Goal: Transaction & Acquisition: Purchase product/service

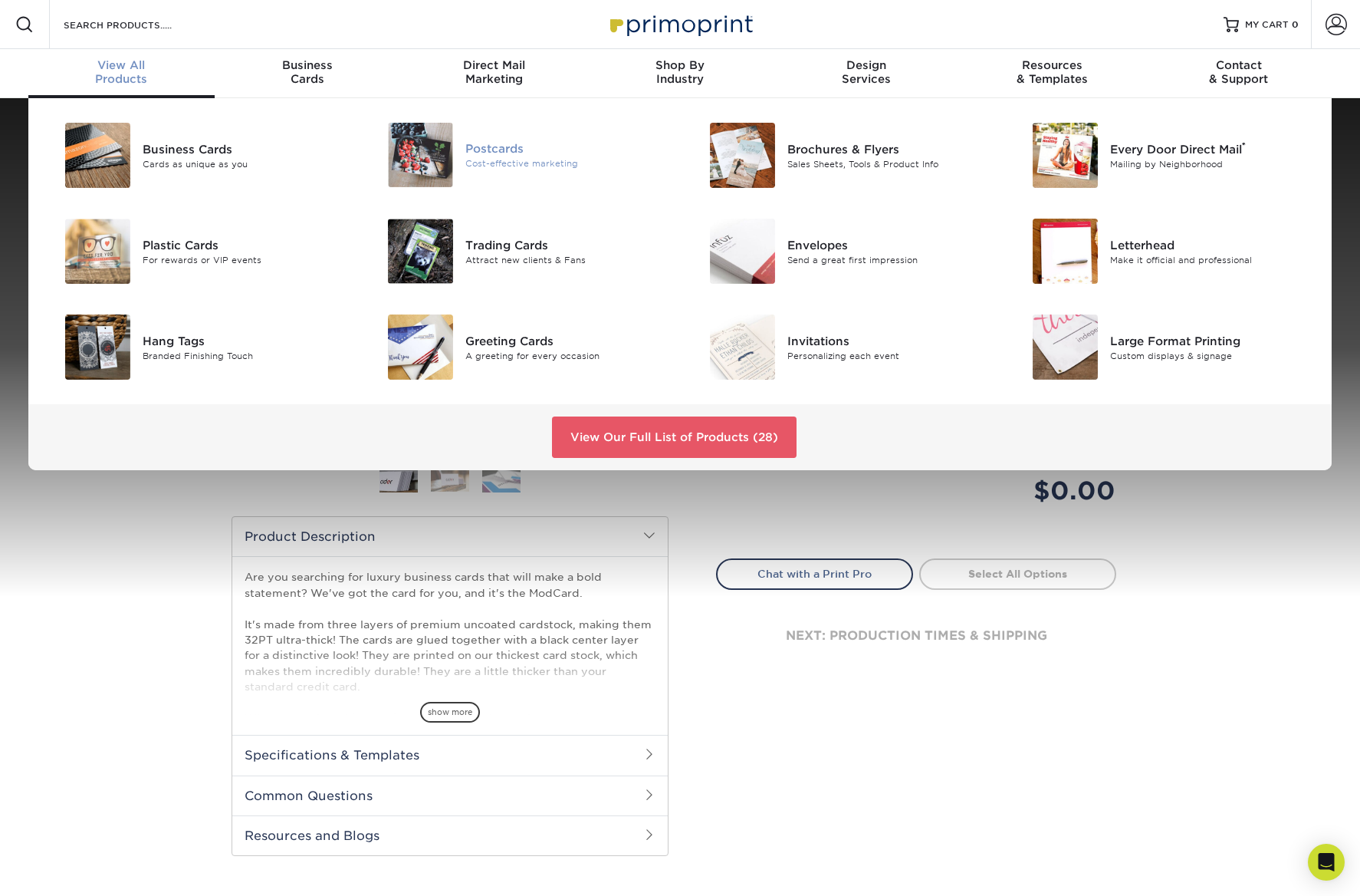
click at [543, 168] on div "Cost-effective marketing" at bounding box center [566, 164] width 203 height 13
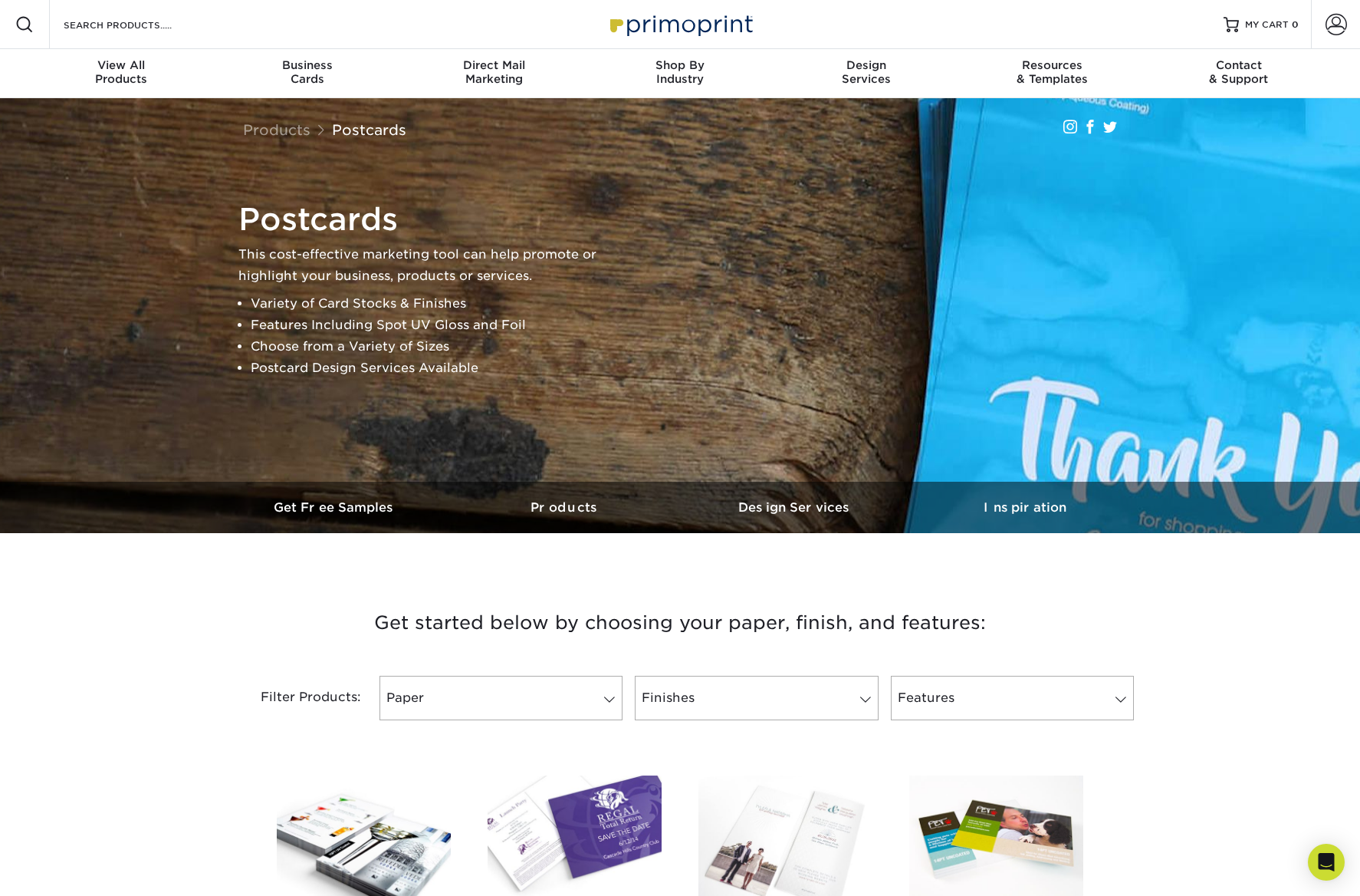
click at [339, 620] on h3 "Get started below by choosing your paper, finish, and features:" at bounding box center [679, 623] width 897 height 69
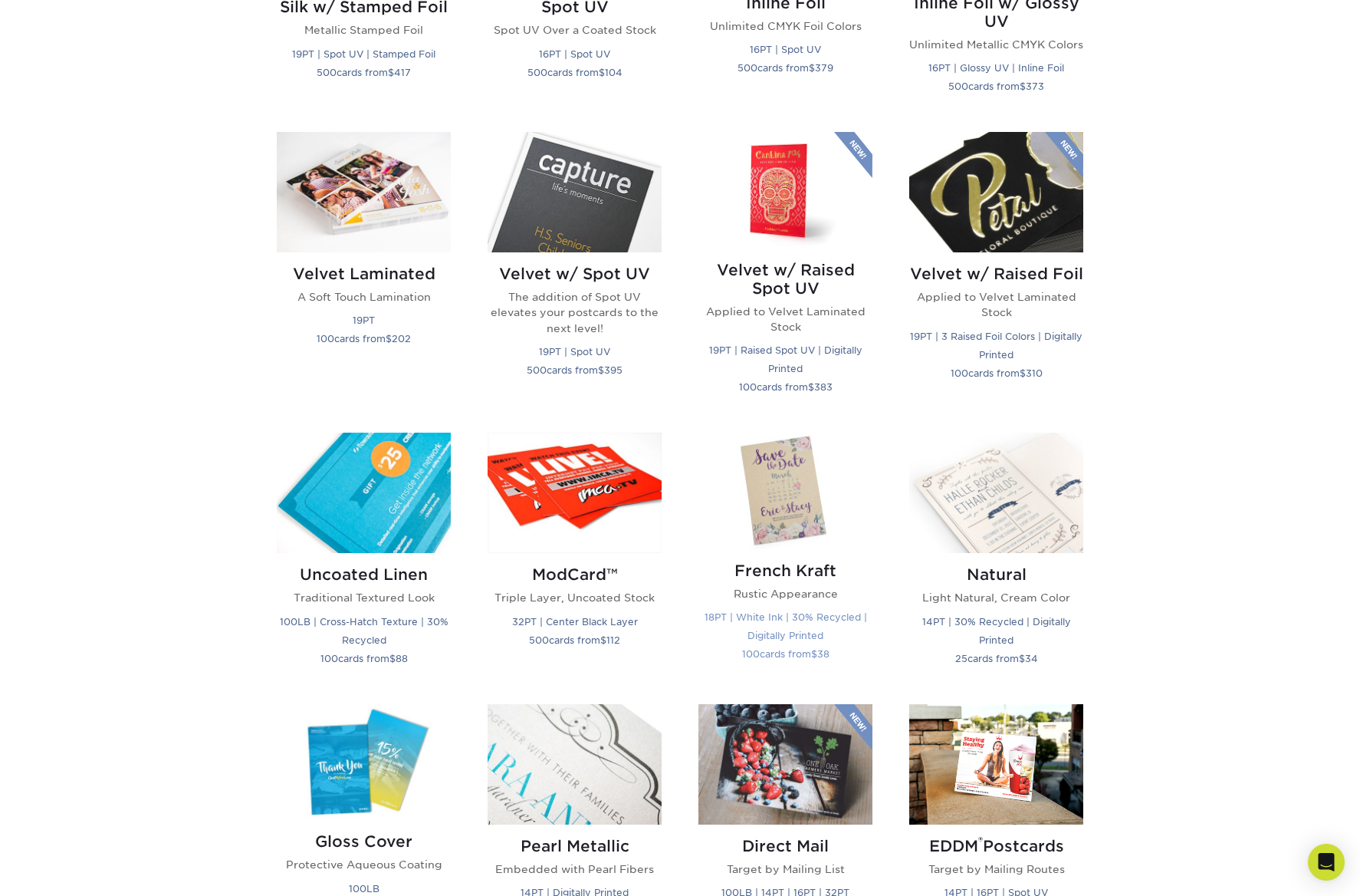
scroll to position [1730, 0]
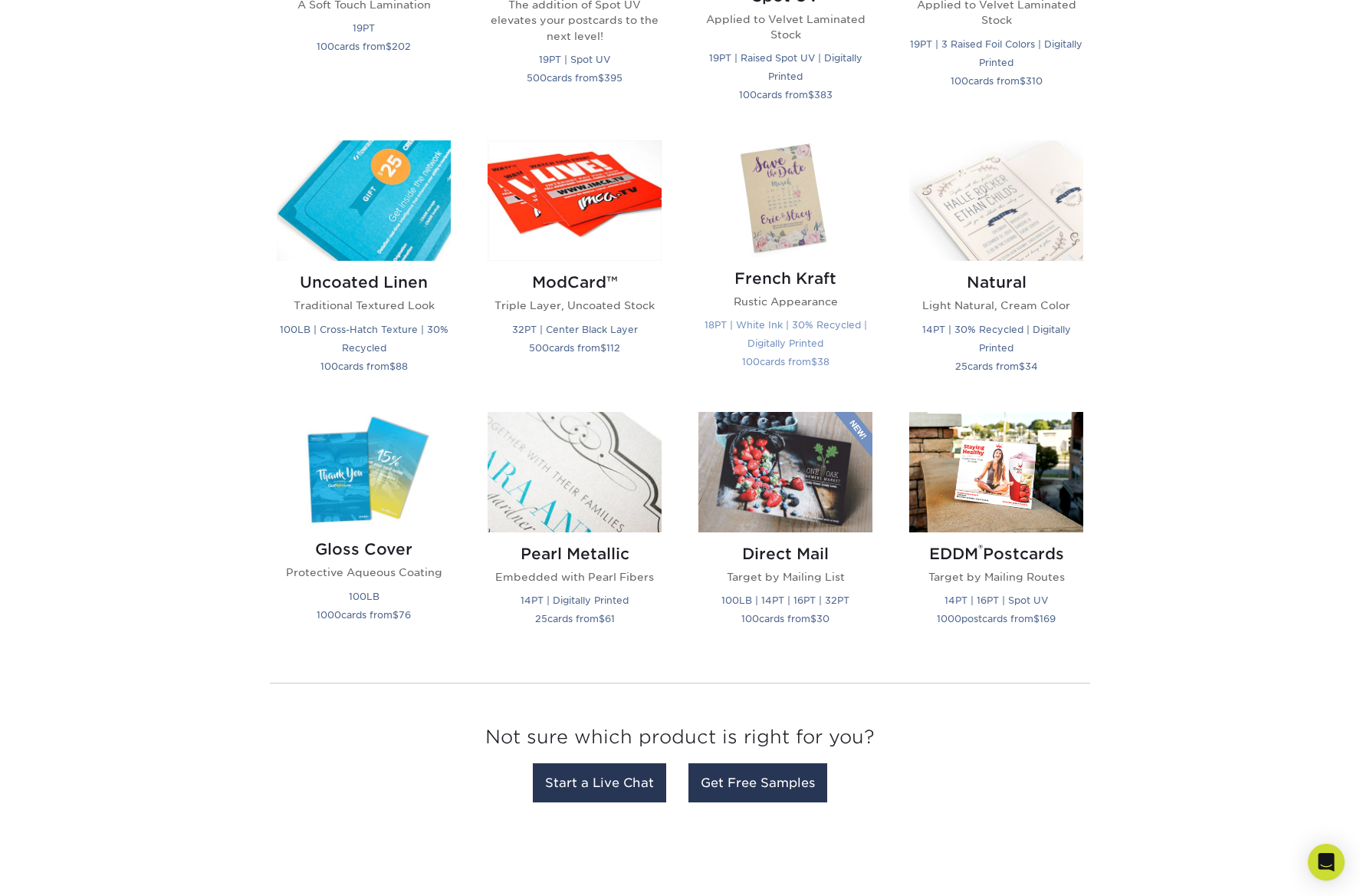
click at [779, 247] on img at bounding box center [785, 198] width 174 height 116
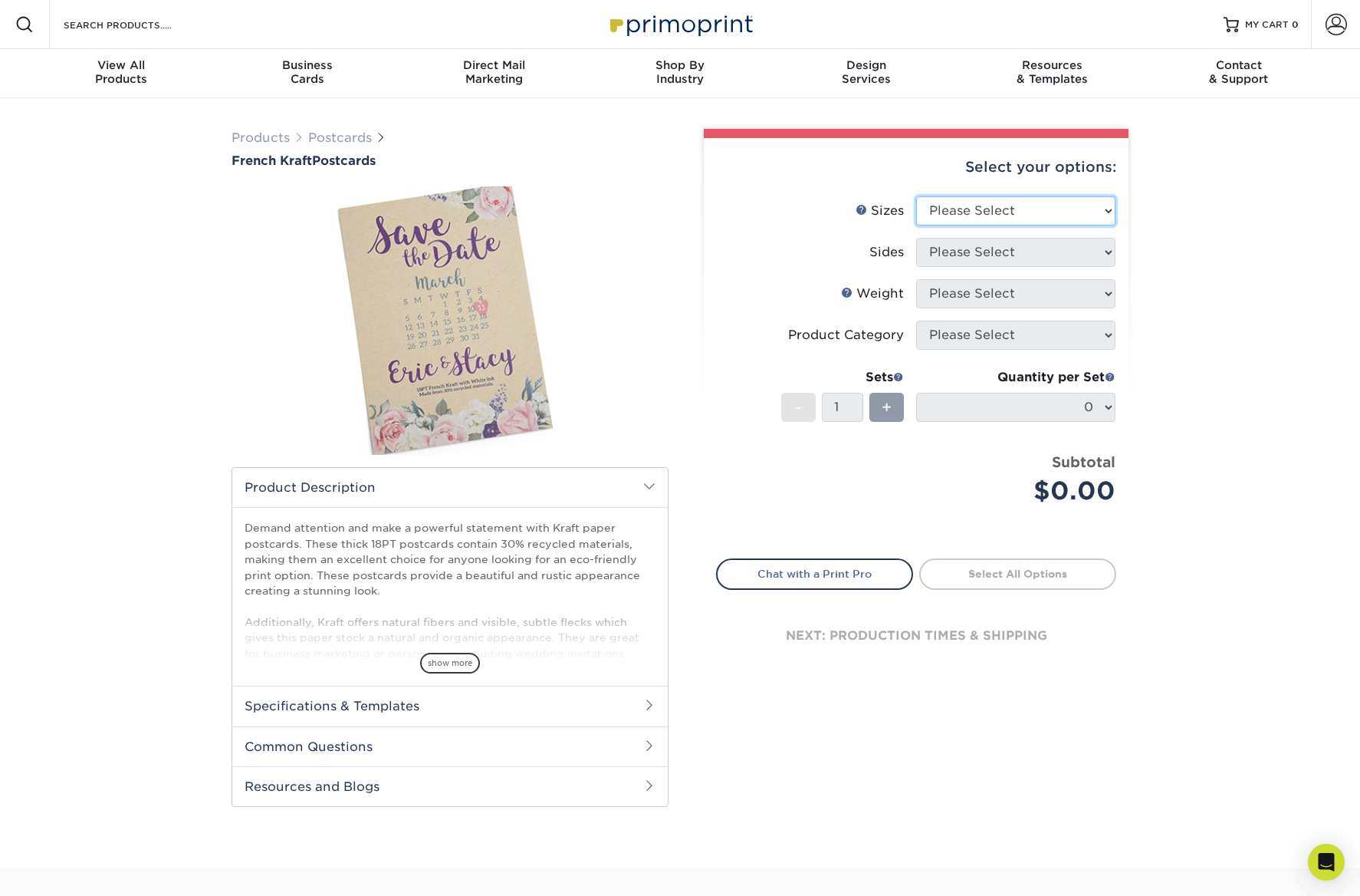
click at [962, 206] on select "Please Select 2" x 6" 2" x 8" 3.5" x 3.5" 3.5" x 4" 3.5" x 8.5" 3.67" x 8.5" 4"…" at bounding box center [1015, 211] width 200 height 30
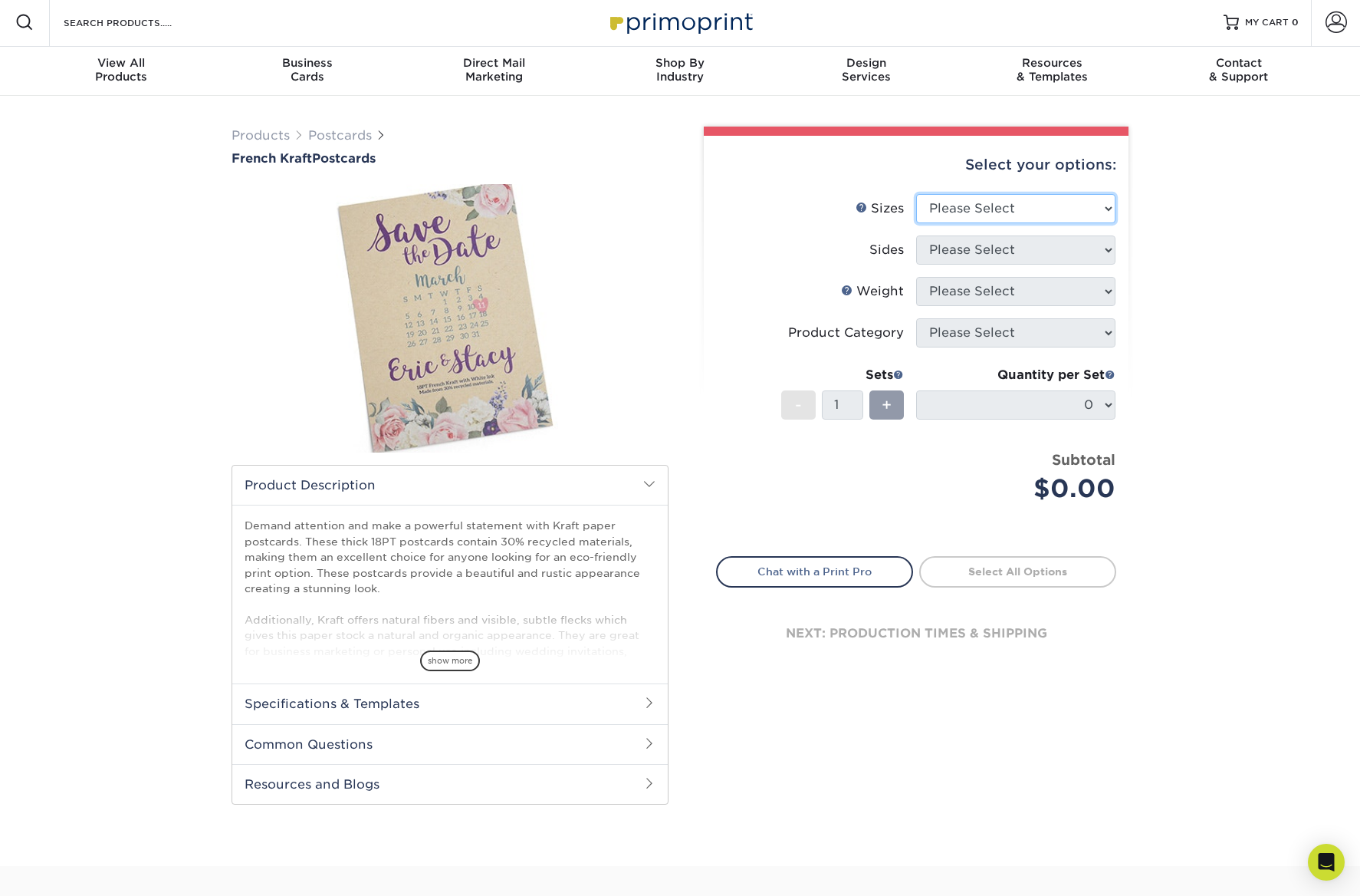
scroll to position [3, 0]
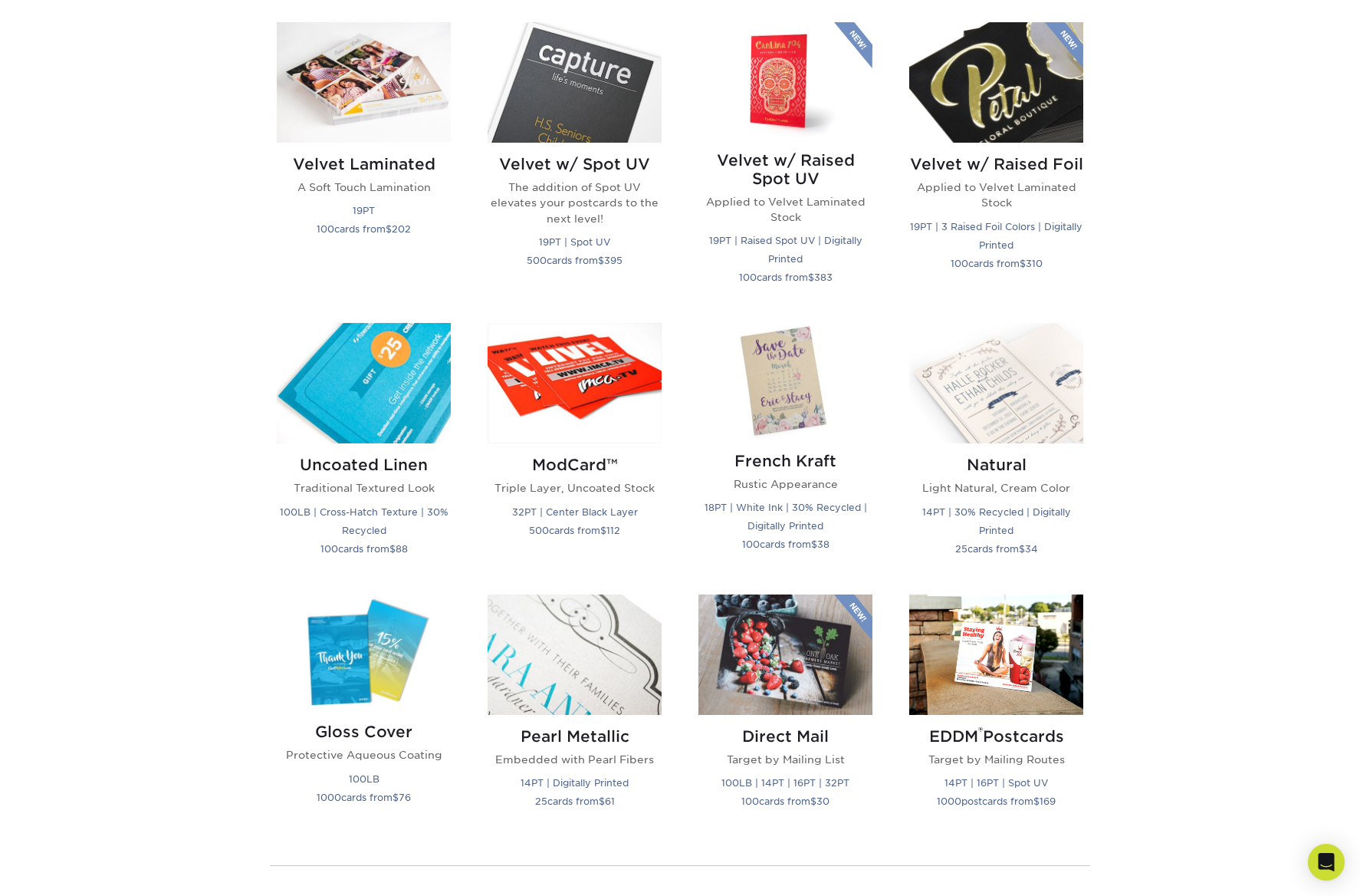
scroll to position [1547, 0]
click at [412, 401] on img at bounding box center [364, 383] width 174 height 120
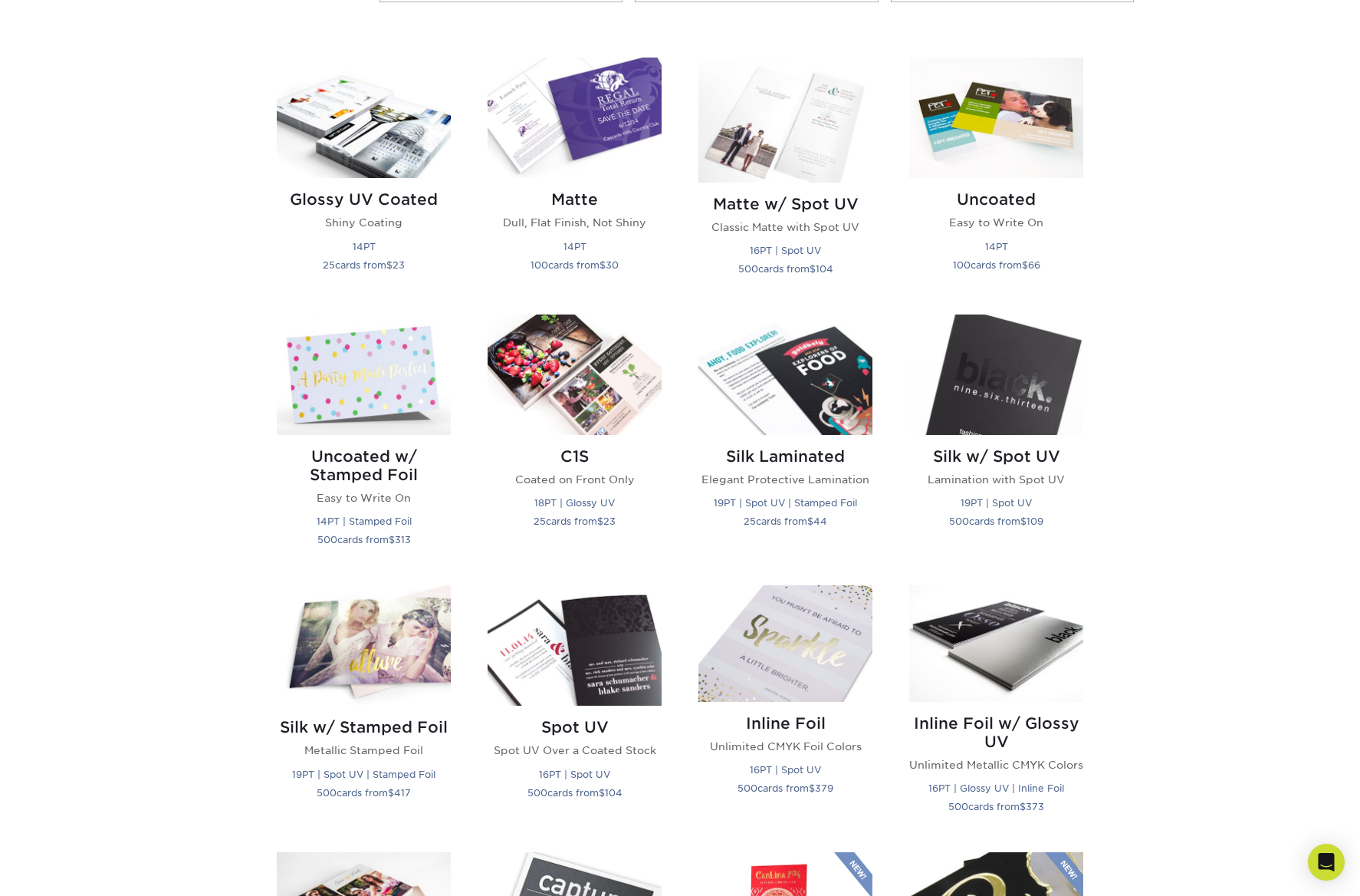
scroll to position [728, 0]
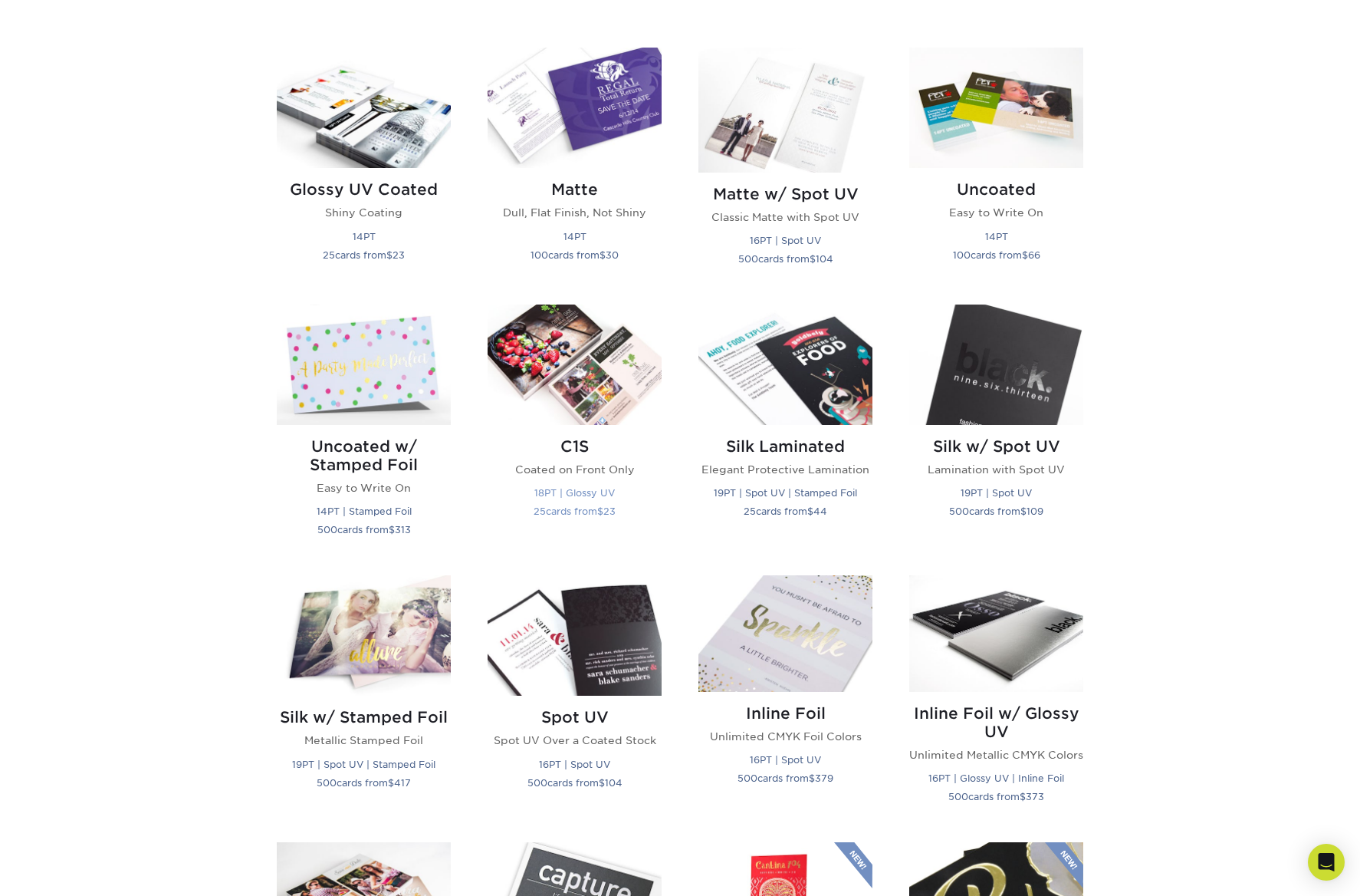
click at [603, 383] on img at bounding box center [575, 365] width 174 height 120
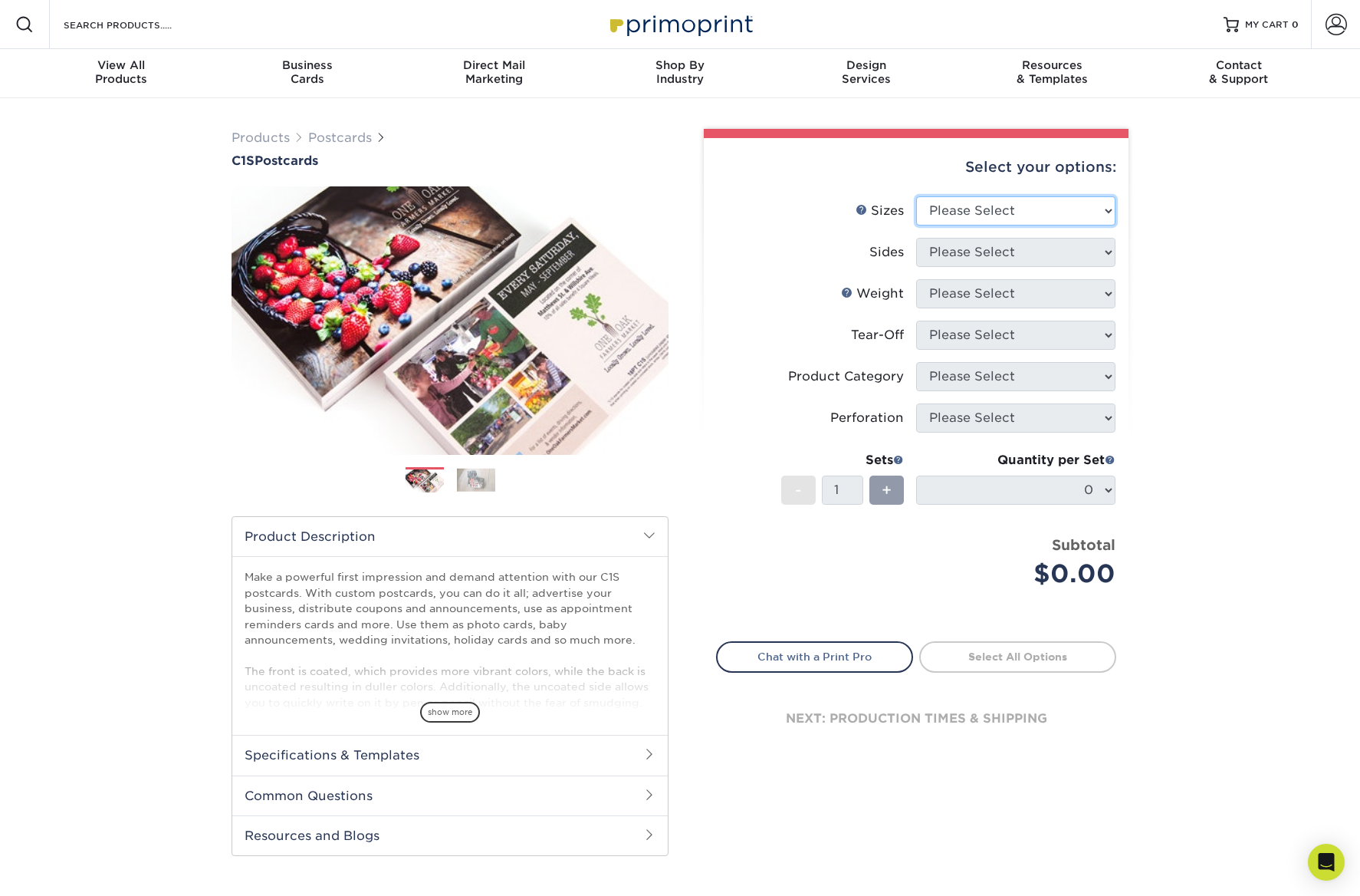
click at [957, 204] on select "Please Select 2" x 6" 2" x 8" 2.12" x 5.5" 2.75" x 4.25" 2.75" x 8.5" 3" x 3" 3…" at bounding box center [1015, 211] width 200 height 30
select select "4.25x6.00"
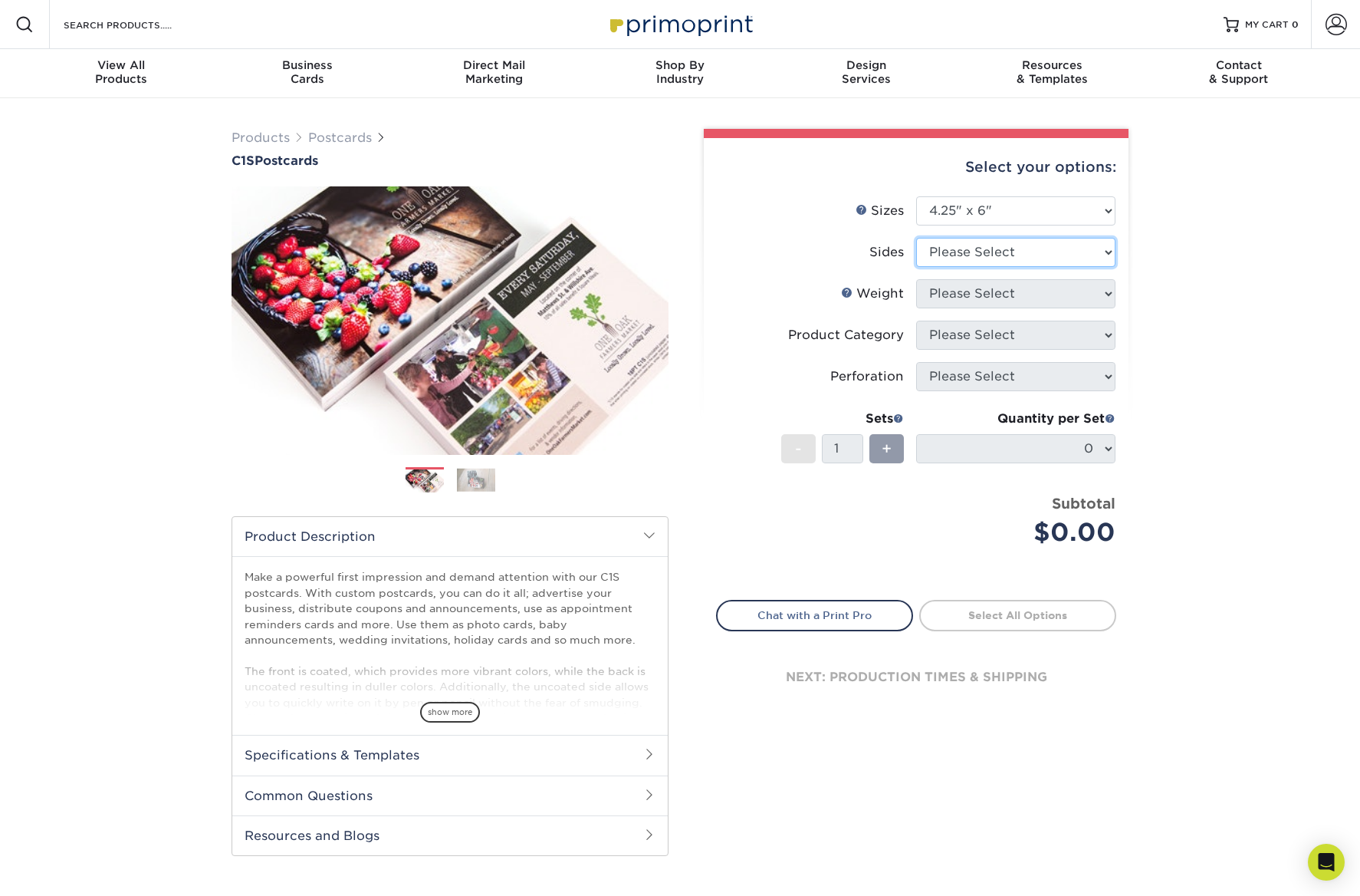
click at [1015, 254] on select "Please Select Print Both Sides Print Front Only" at bounding box center [1015, 252] width 200 height 30
select select "13abbda7-1d64-4f25-8bb2-c179b224825d"
click at [1001, 297] on select "Please Select 18PT C1S" at bounding box center [1015, 293] width 200 height 30
select select "18PTC1S"
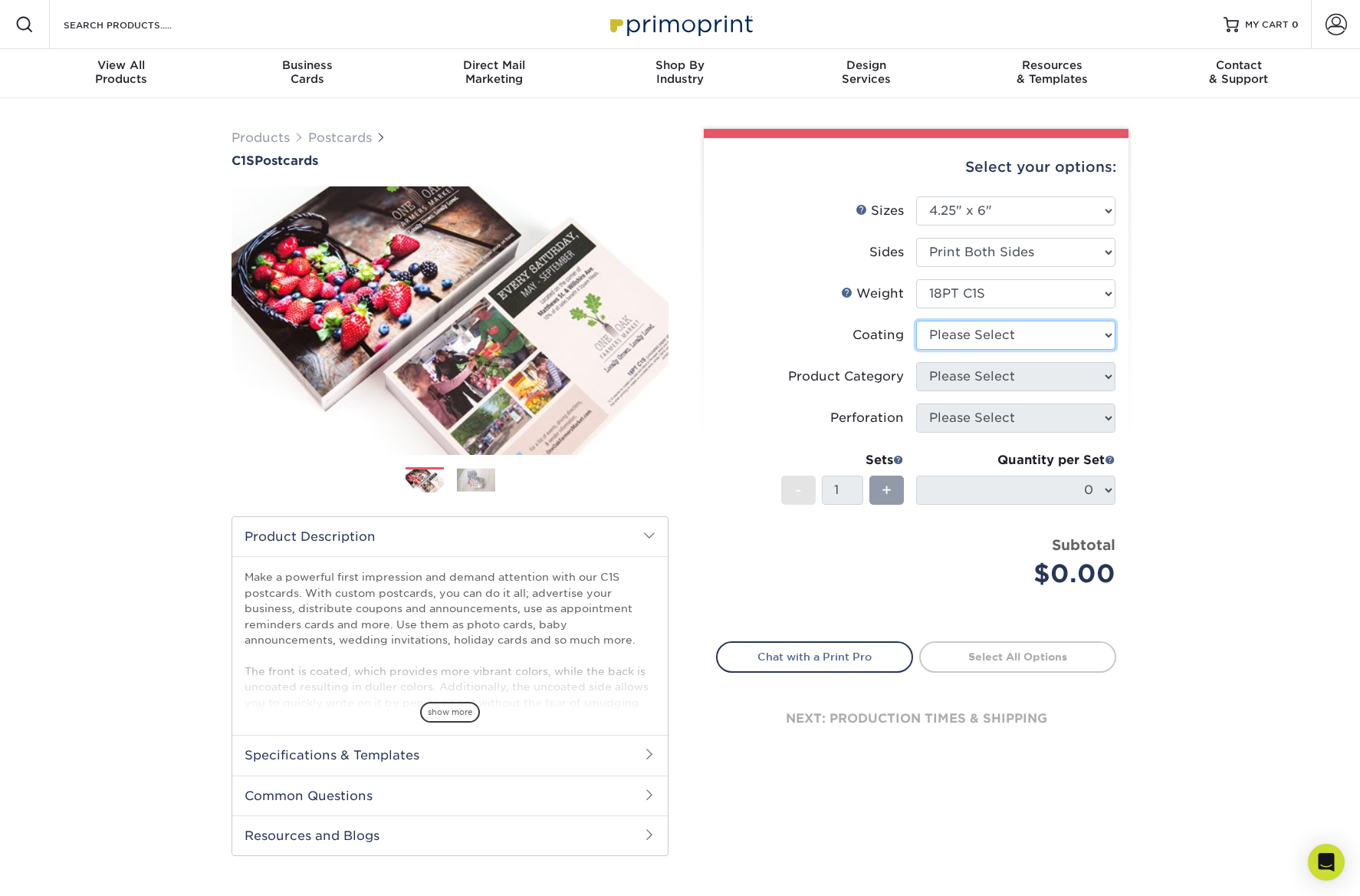
click at [986, 334] on select at bounding box center [1015, 335] width 200 height 30
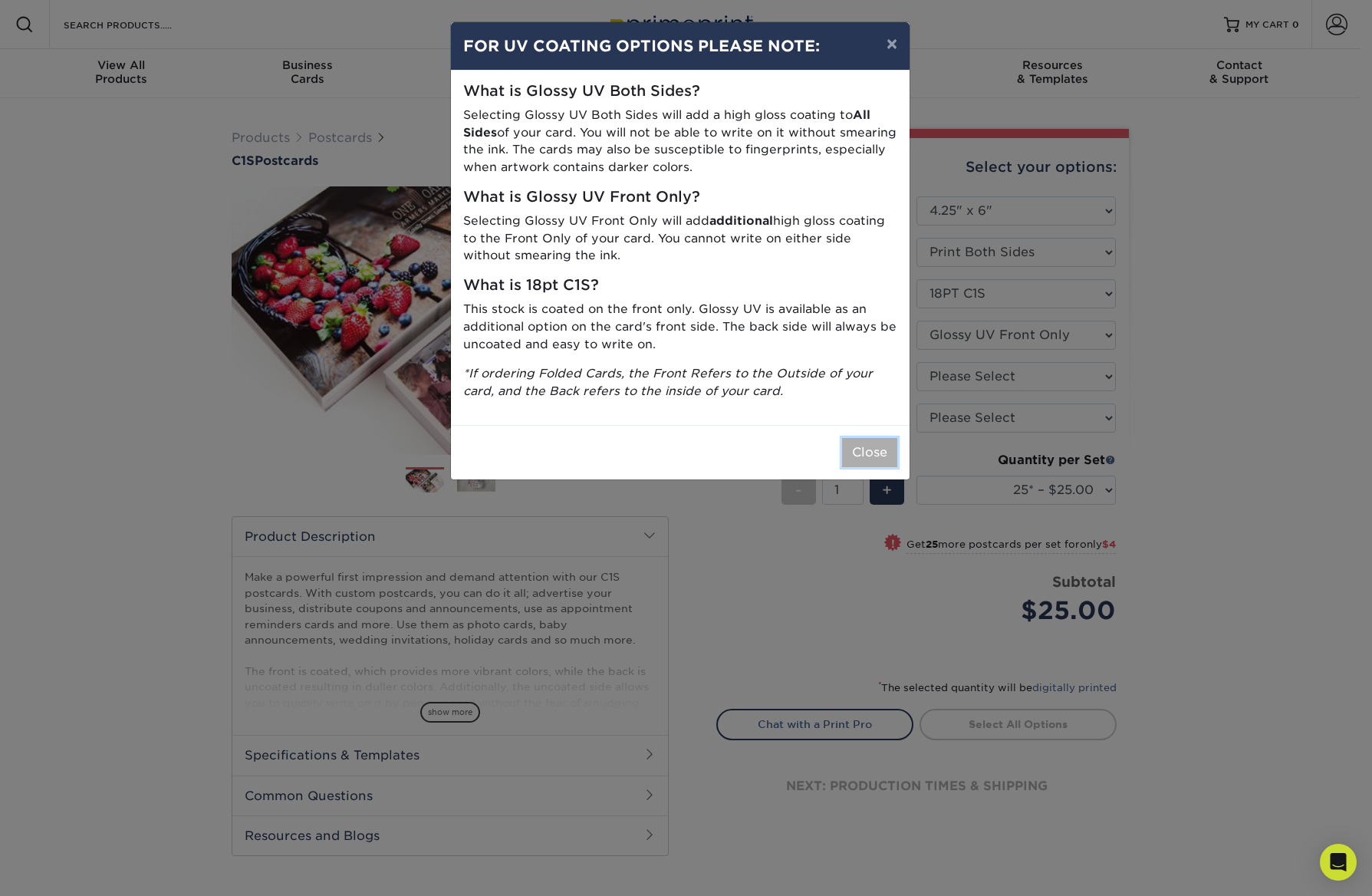
click at [871, 439] on button "Close" at bounding box center [869, 452] width 55 height 30
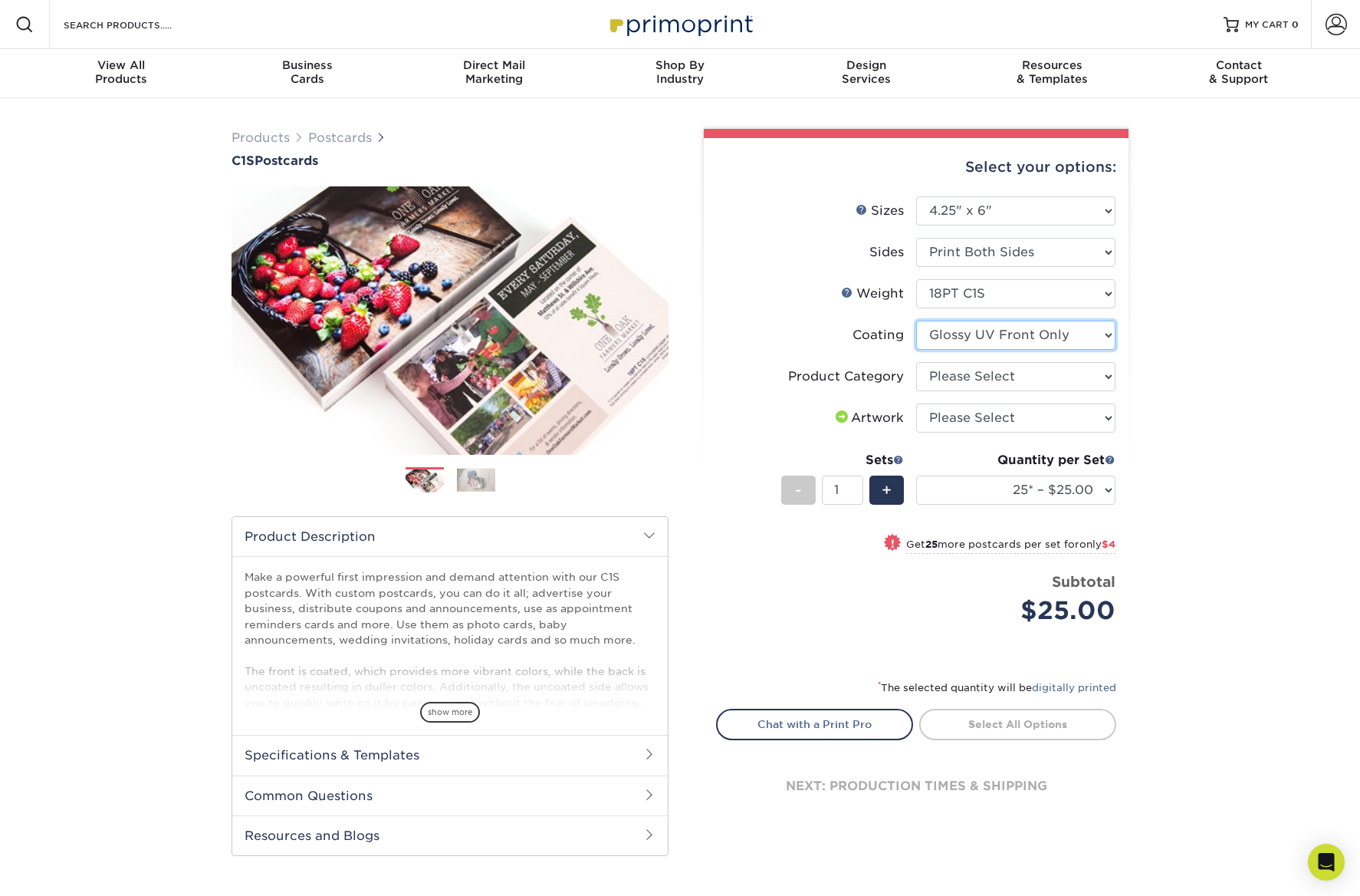
click at [1022, 333] on select at bounding box center [1015, 335] width 200 height 30
select select "3e7618de-abca-4bda-9f97-8b9129e913d8"
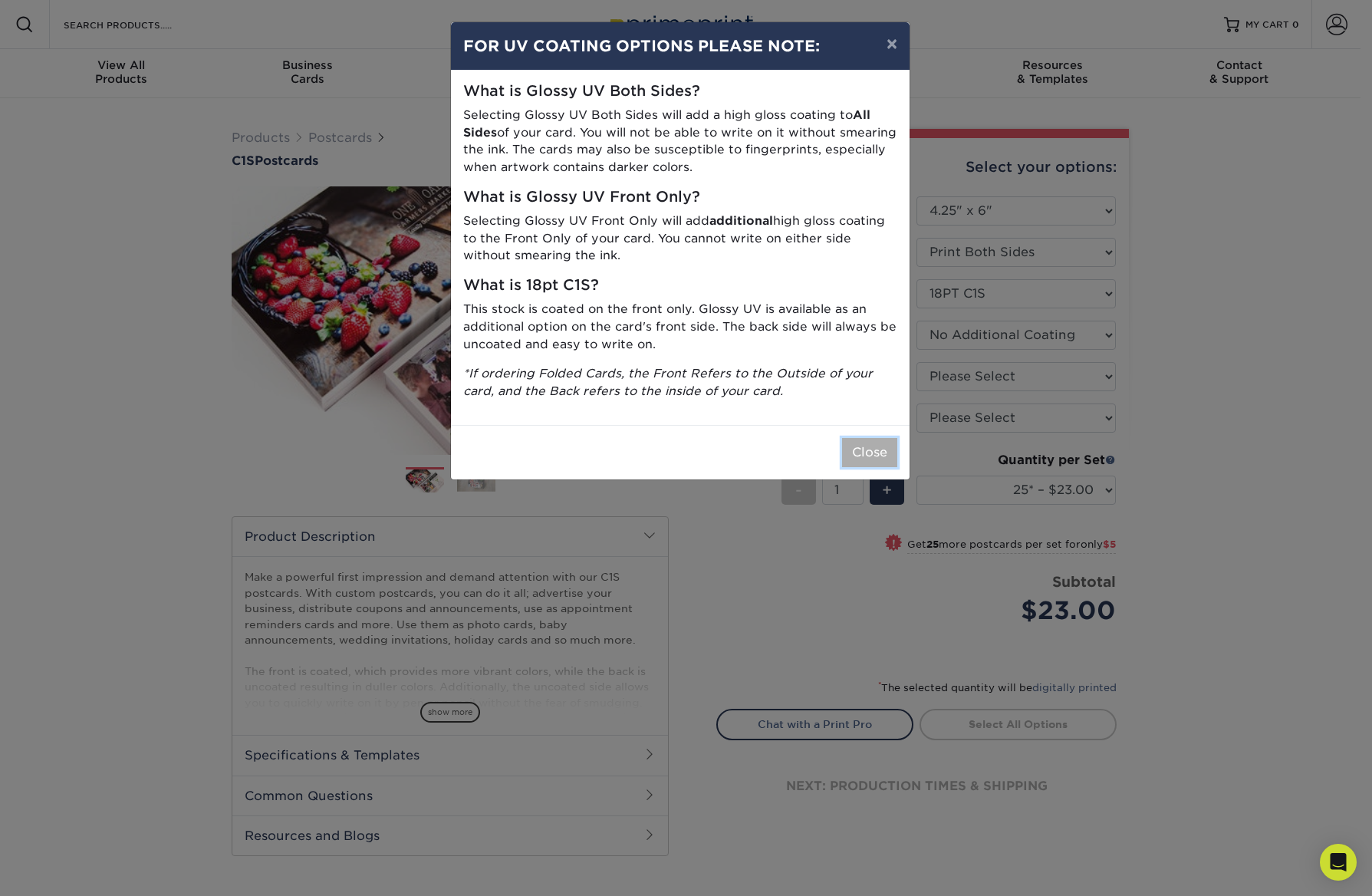
click at [883, 441] on button "Close" at bounding box center [869, 452] width 55 height 30
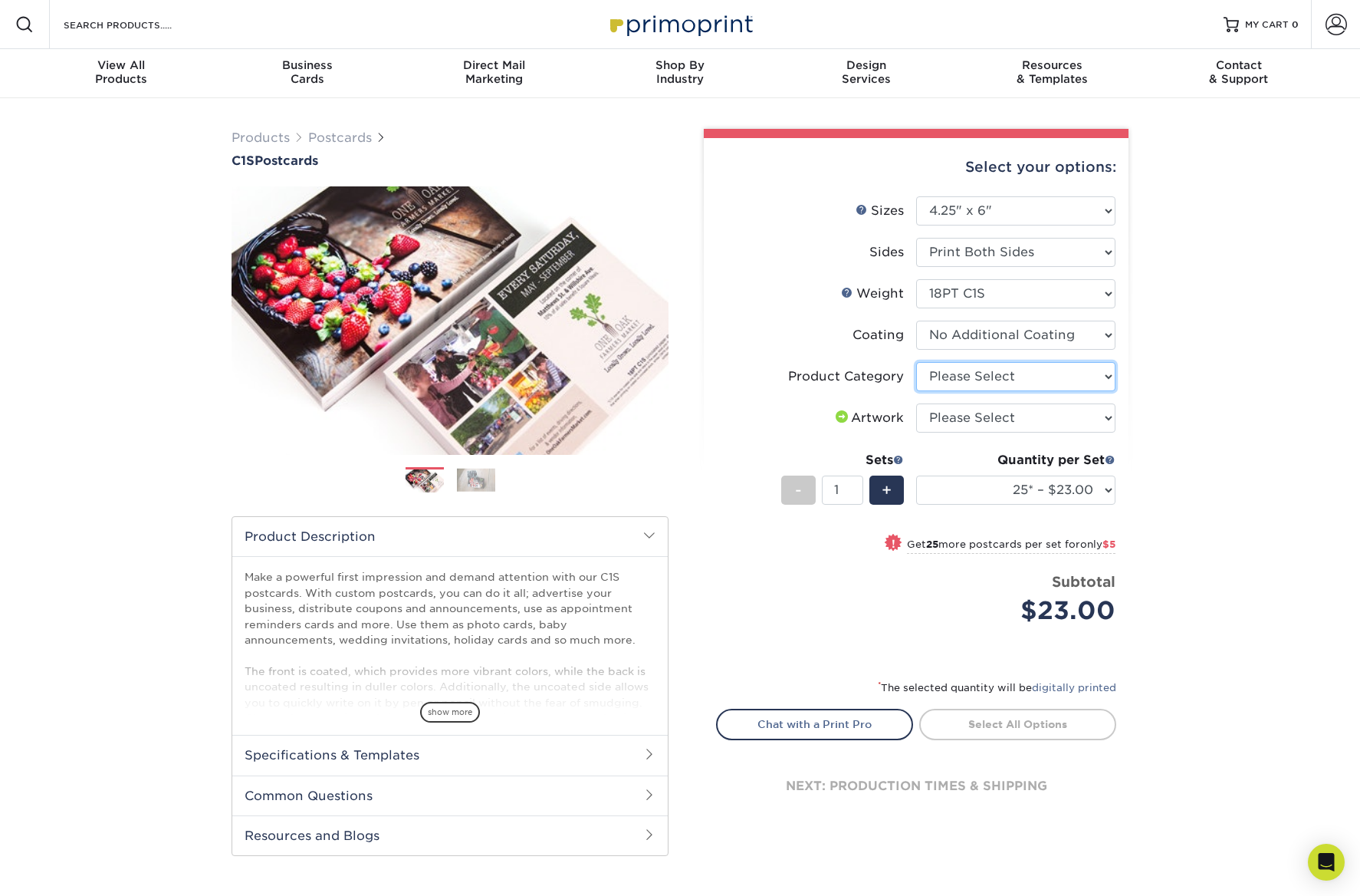
click at [979, 381] on select "Please Select Postcards" at bounding box center [1015, 376] width 200 height 30
select select "9b7272e0-d6c8-4c3c-8e97-d3a1bcdab858"
click at [961, 414] on select "Please Select I will upload files I need a design - $150" at bounding box center [1015, 417] width 200 height 30
select select "upload"
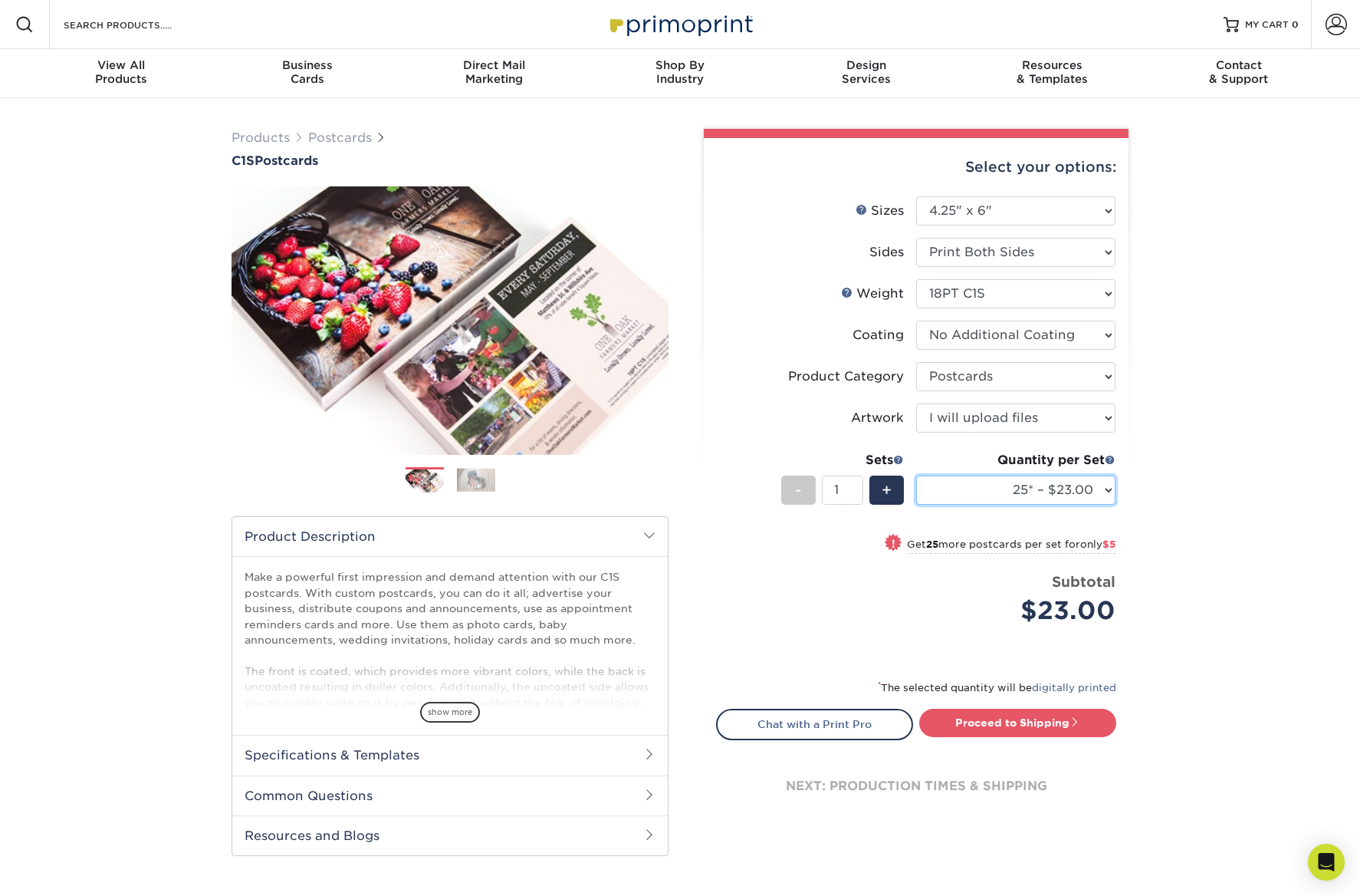
click at [976, 482] on select "25* – $23.00 50* – $28.00 75* – $34.00 100* – $37.00 250* – $67.00 500 – $91.00…" at bounding box center [1015, 490] width 200 height 30
select select "50* – $28.00"
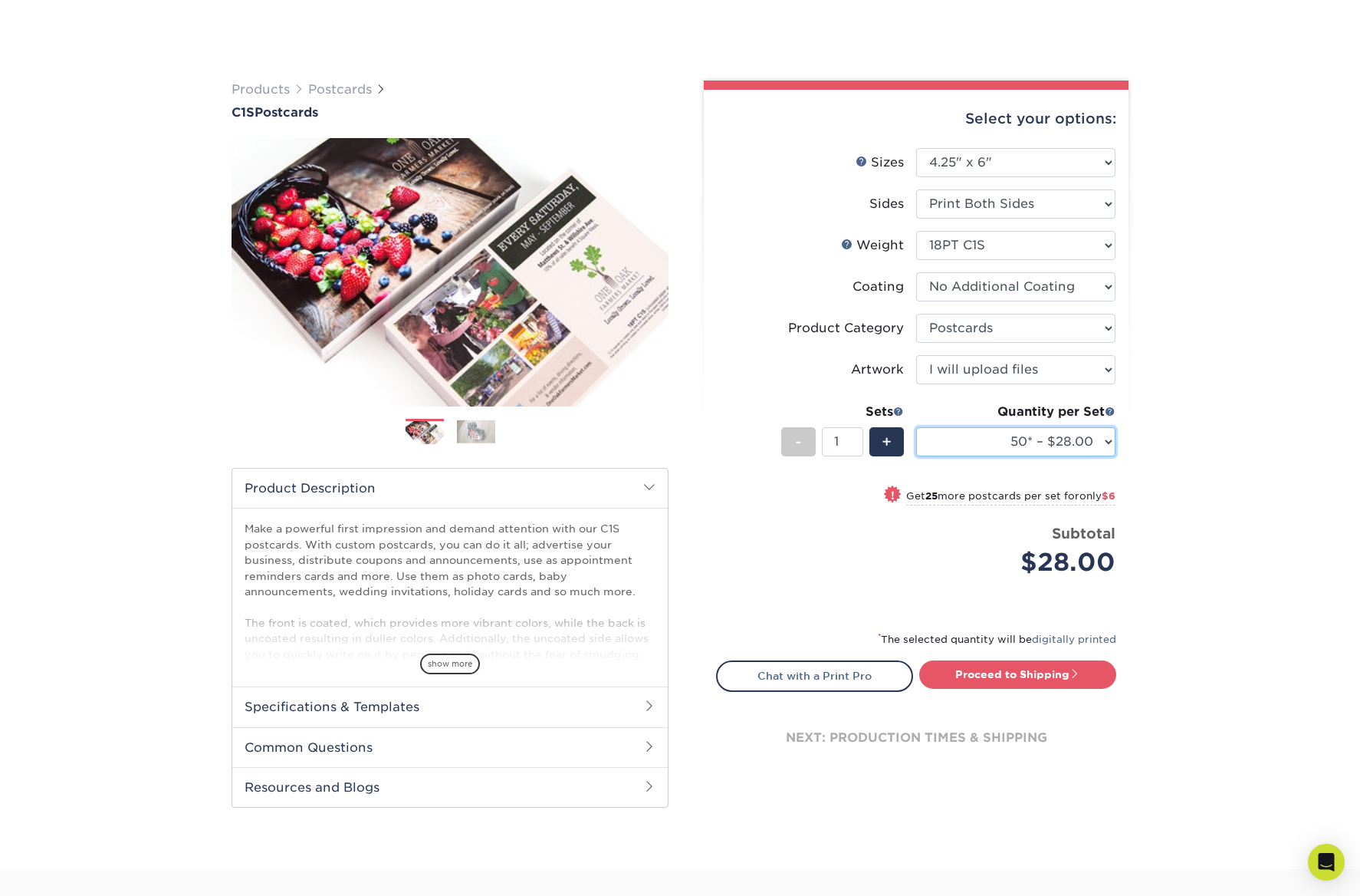
scroll to position [134, 0]
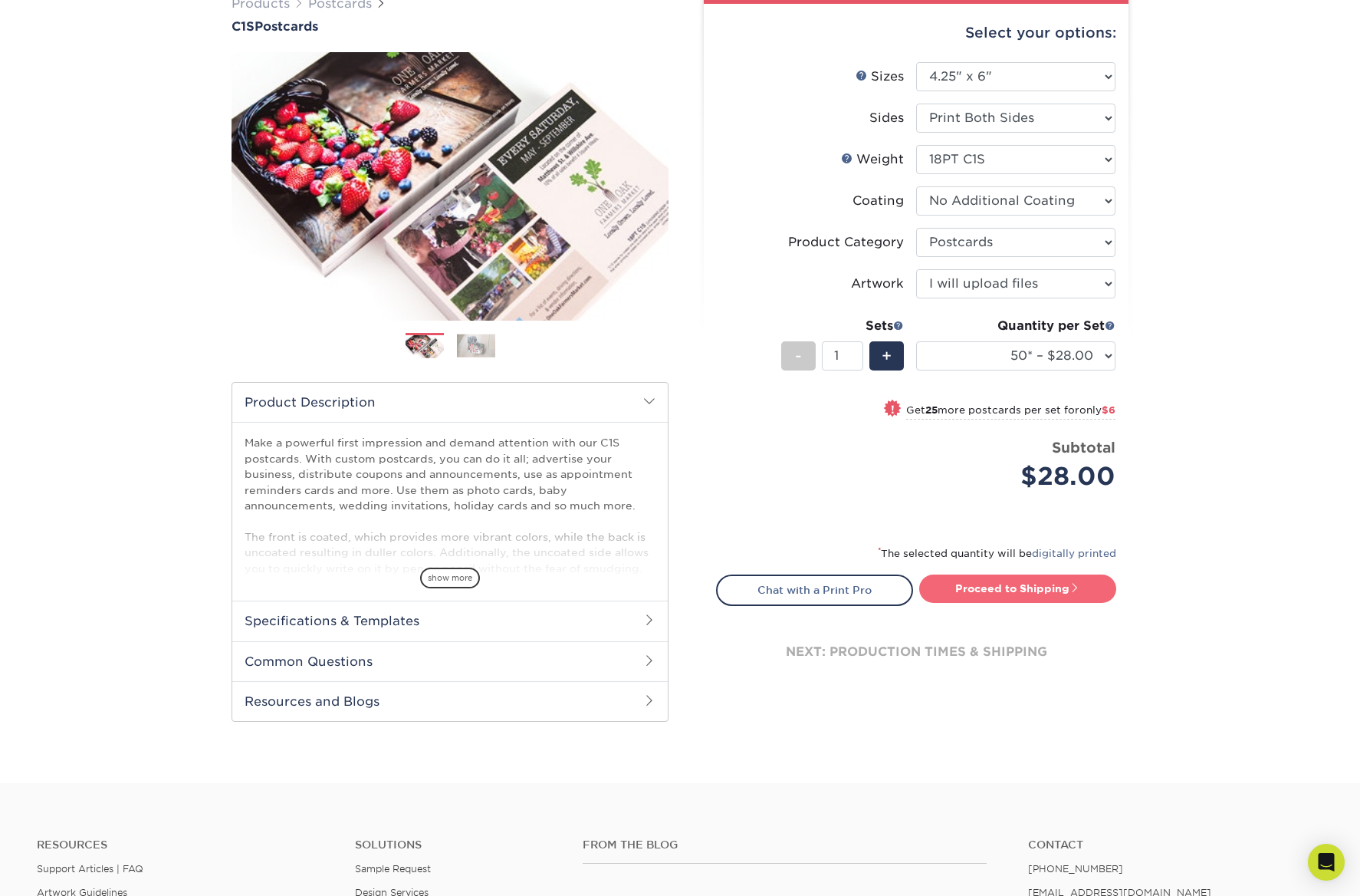
click at [975, 577] on link "Proceed to Shipping" at bounding box center [1018, 587] width 197 height 28
type input "Set 1"
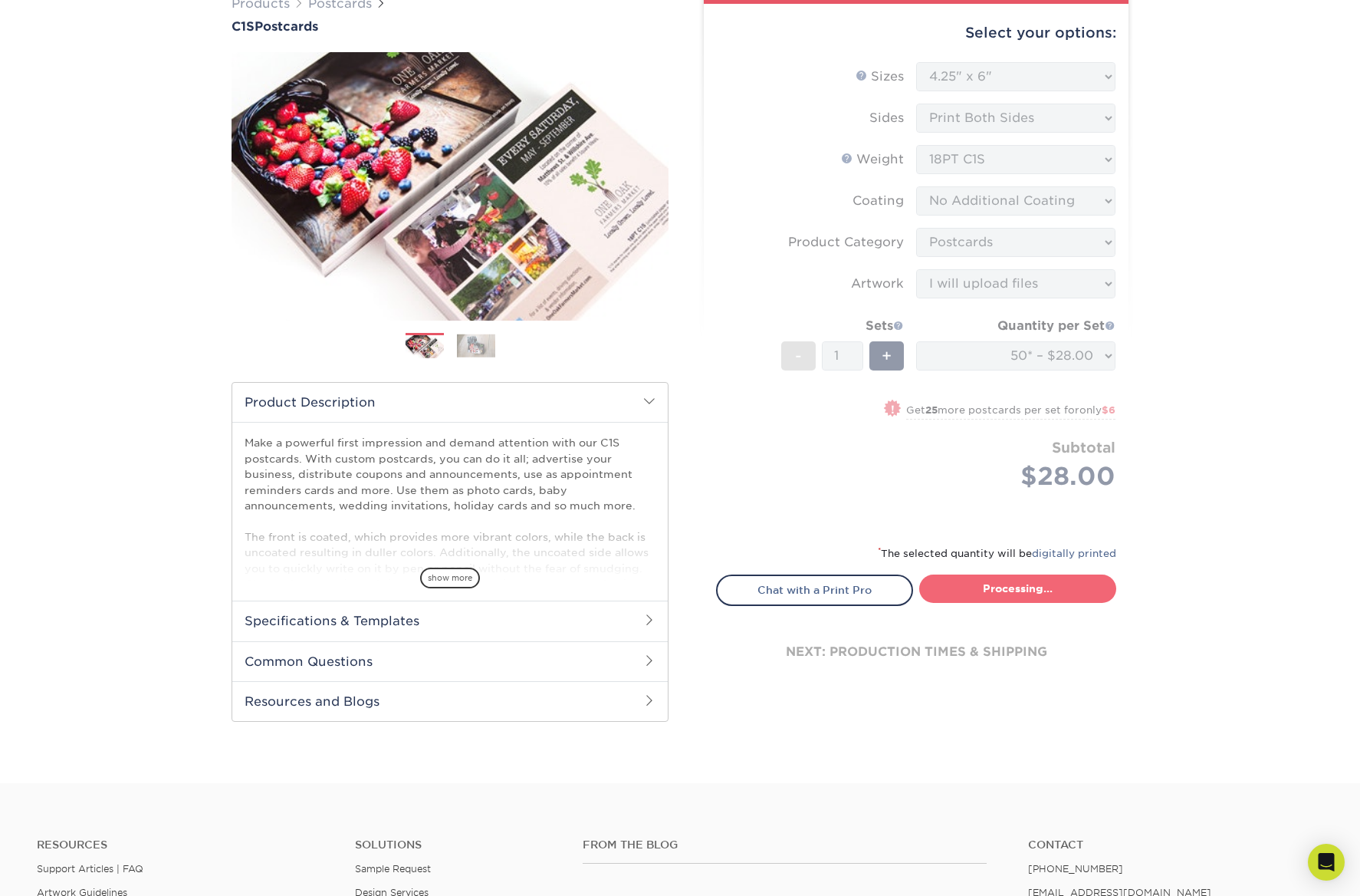
select select "8af109c2-069f-4131-b33e-731c3911a9f0"
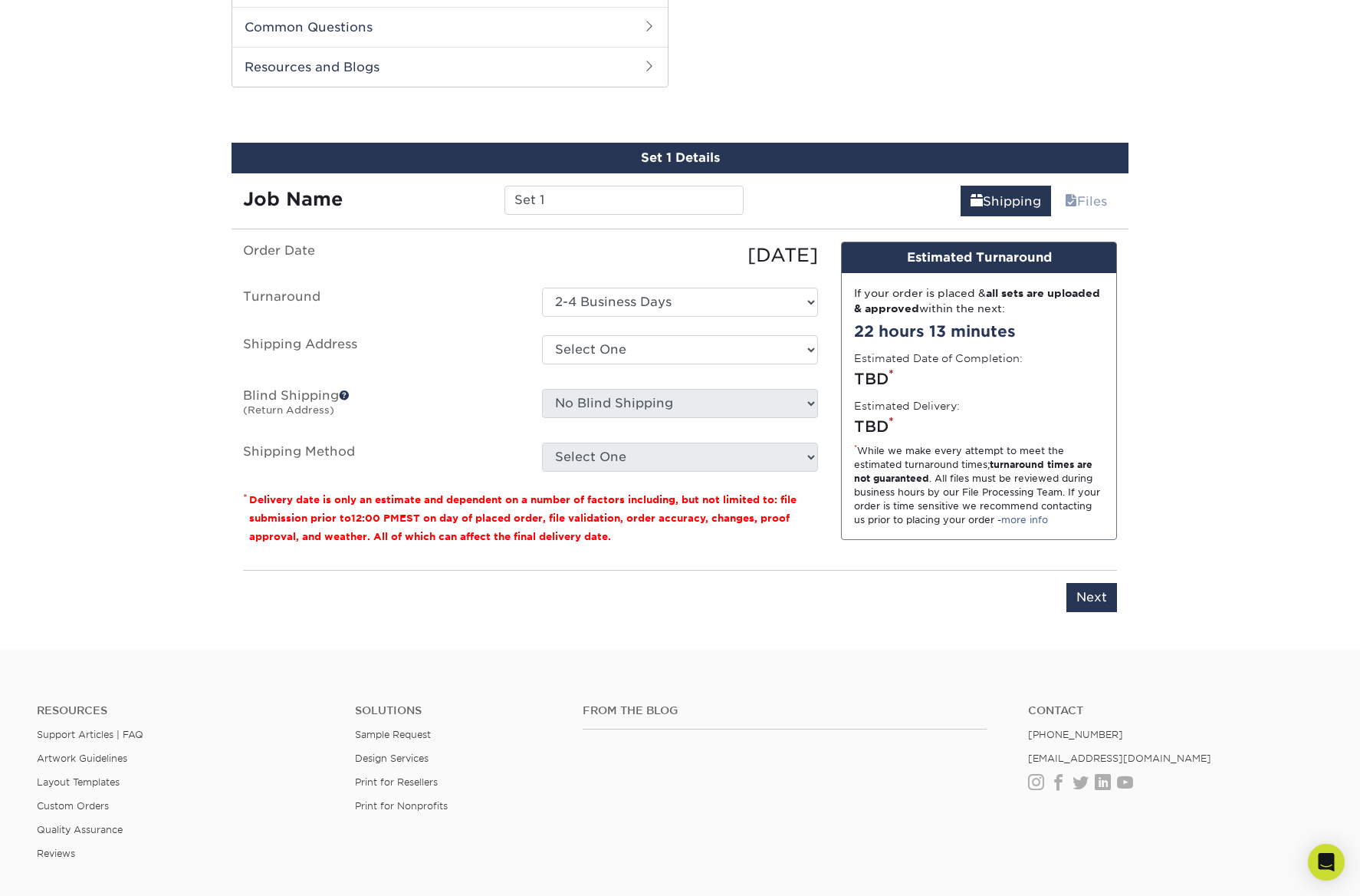
scroll to position [779, 0]
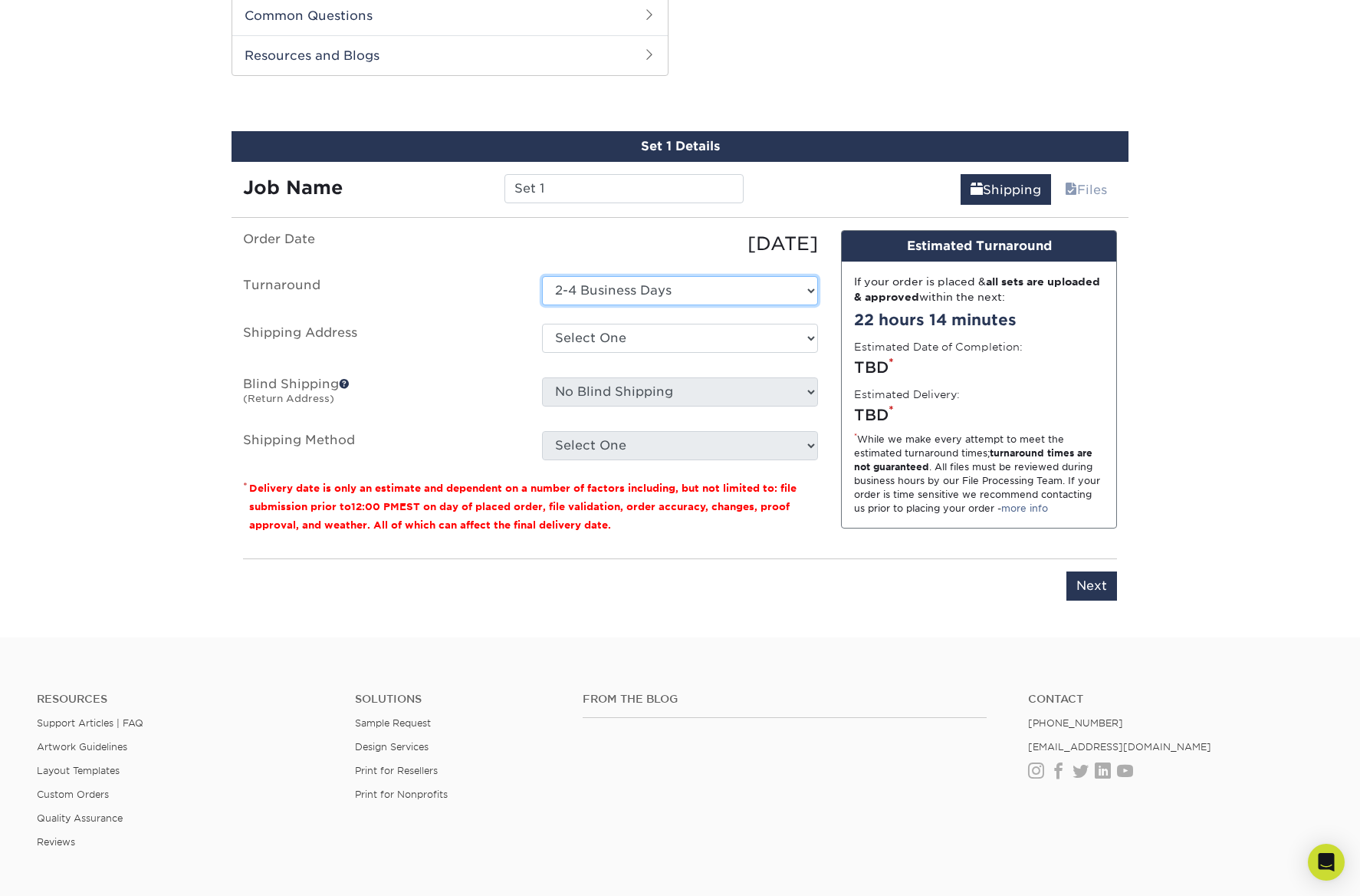
click at [683, 289] on select "Select One 2-4 Business Days" at bounding box center [680, 290] width 276 height 30
click at [671, 331] on select "Select One + Add New Address - Login" at bounding box center [680, 338] width 276 height 30
click at [580, 343] on select "Select One + Add New Address - Login" at bounding box center [680, 338] width 276 height 30
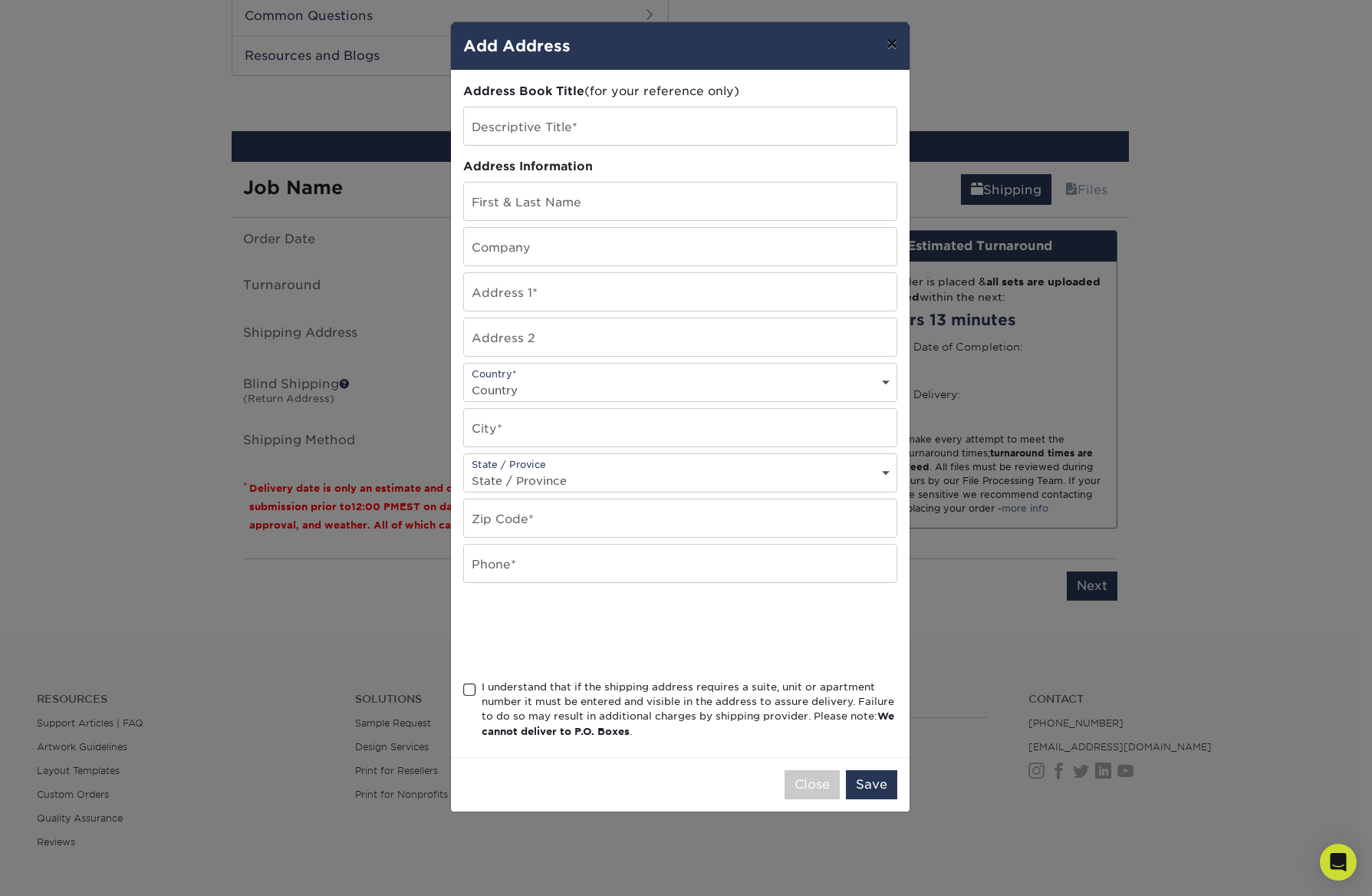
click at [886, 45] on button "×" at bounding box center [891, 43] width 35 height 43
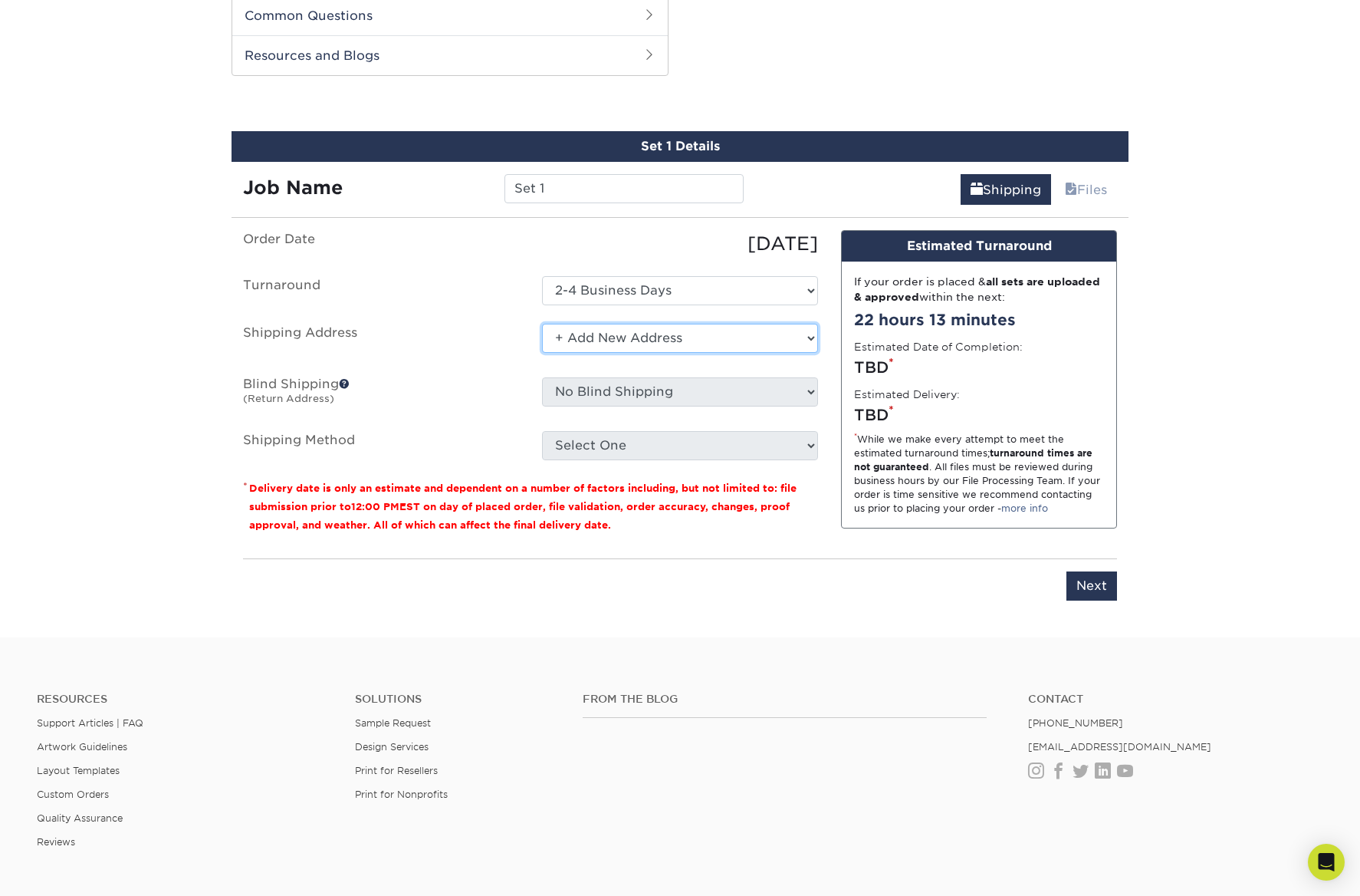
click at [639, 337] on select "Select One + Add New Address - Login" at bounding box center [680, 338] width 276 height 30
click at [635, 340] on select "Select One + Add New Address - Login" at bounding box center [680, 338] width 276 height 30
click at [765, 330] on select "Select One + Add New Address - Login" at bounding box center [680, 338] width 276 height 30
click at [759, 331] on select "Select One + Add New Address - Login" at bounding box center [680, 338] width 276 height 30
click at [731, 334] on select "Select One + Add New Address - Login" at bounding box center [680, 338] width 276 height 30
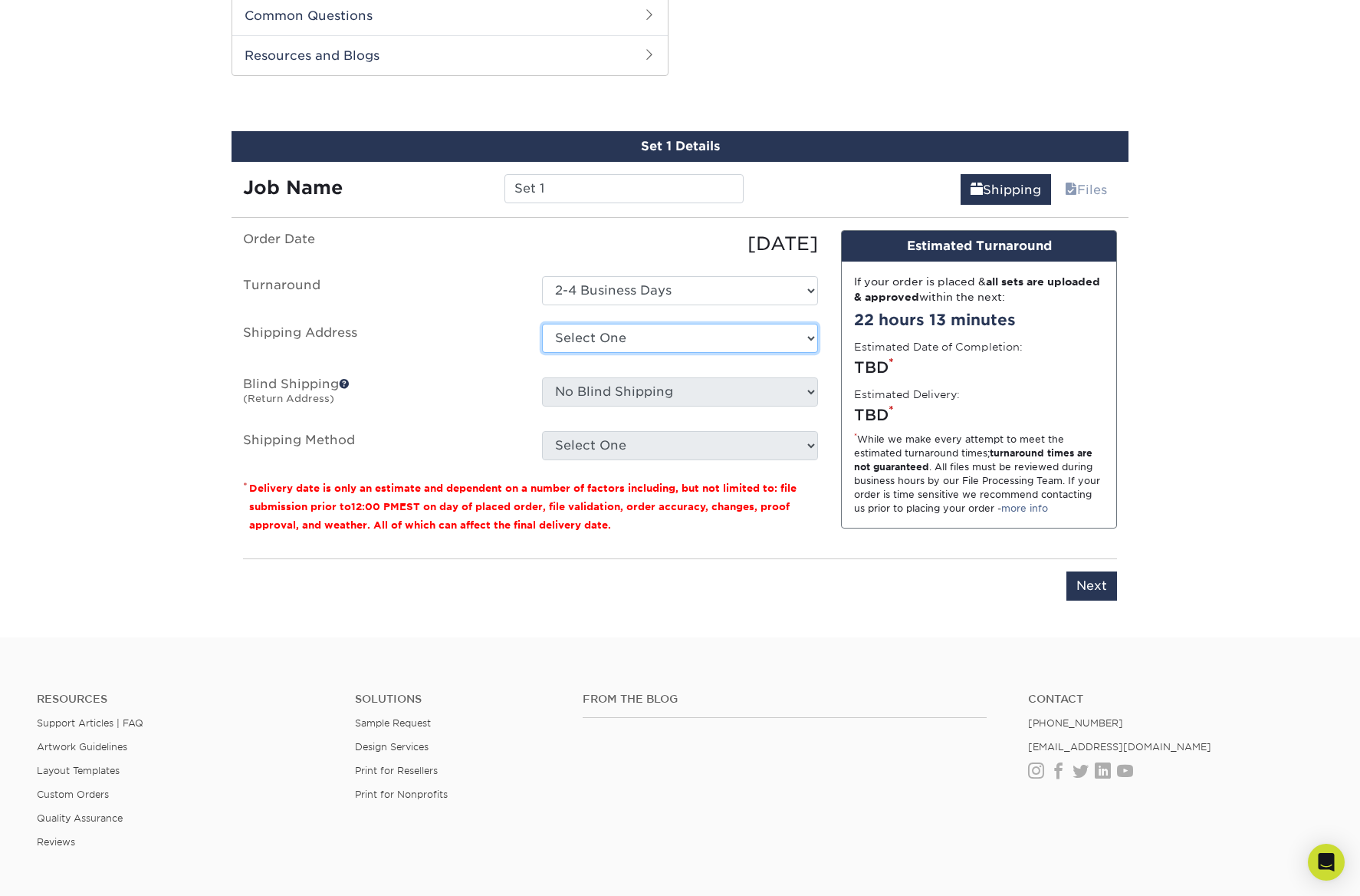
select select "newaddress"
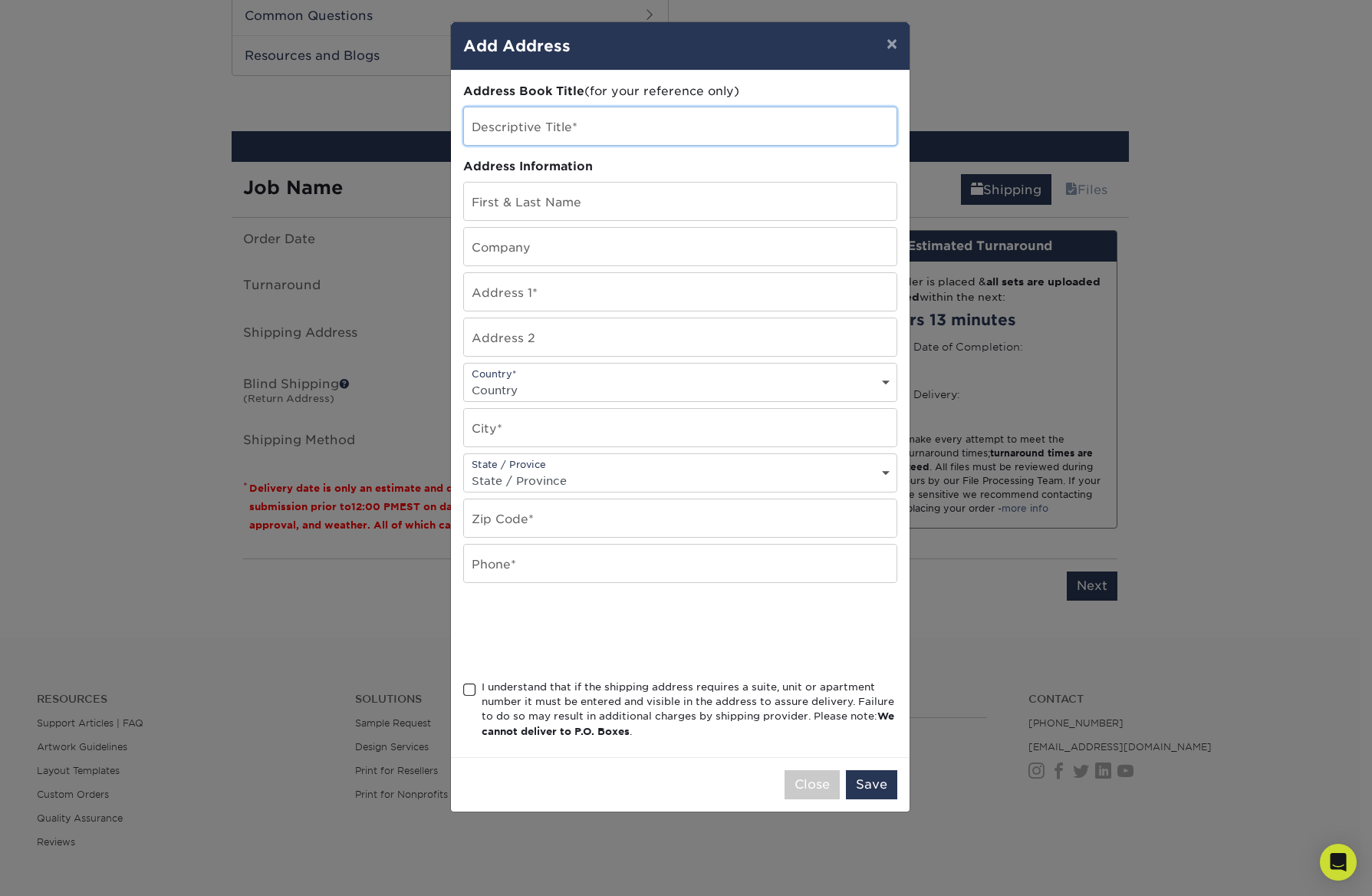
click at [567, 126] on input "text" at bounding box center [680, 125] width 433 height 37
type input "test"
click at [558, 191] on input "text" at bounding box center [680, 201] width 433 height 37
type input "test"
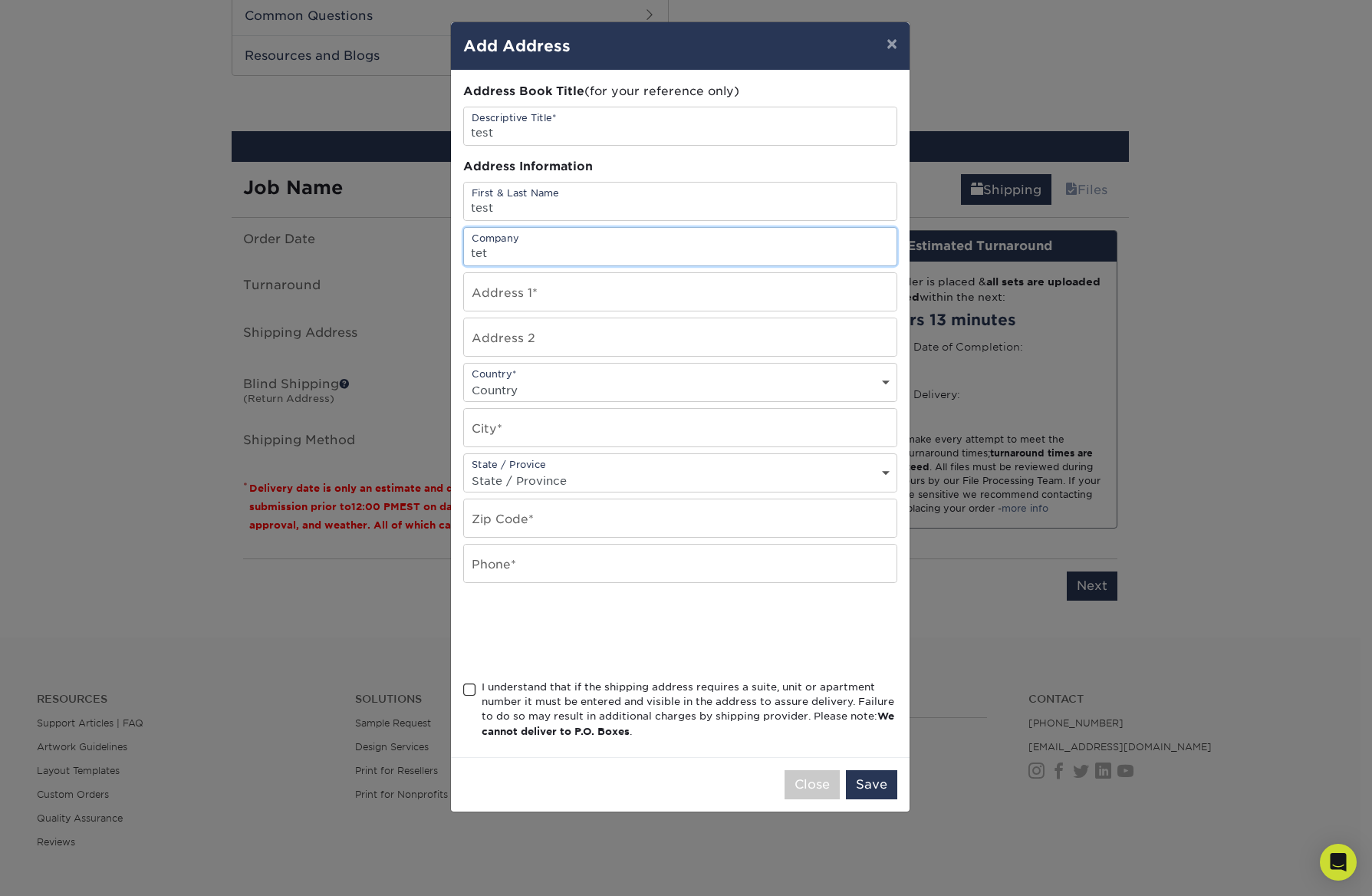
type input "tet"
type input "3"
type input "100 w. soundside rod"
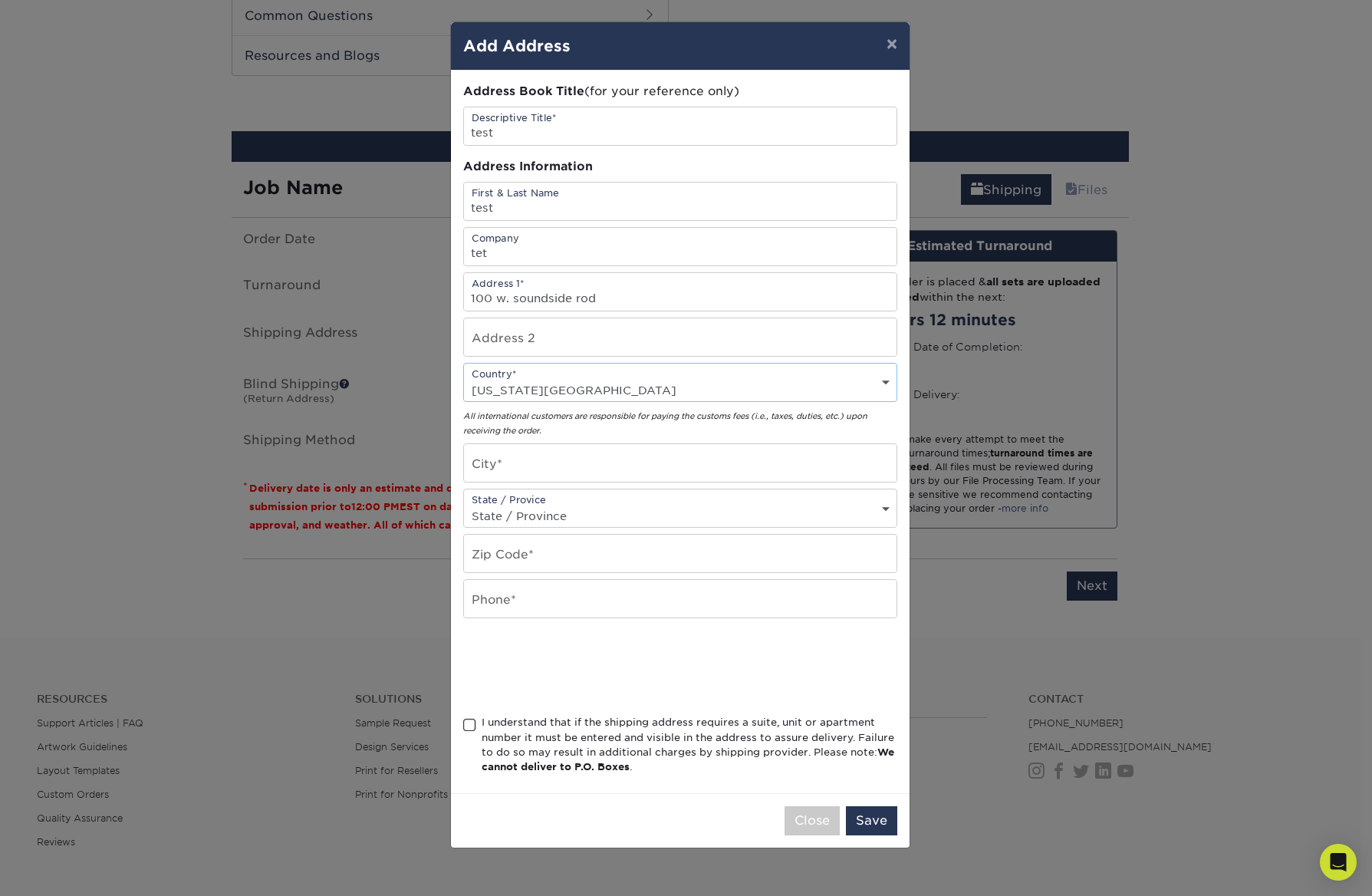
select select "US"
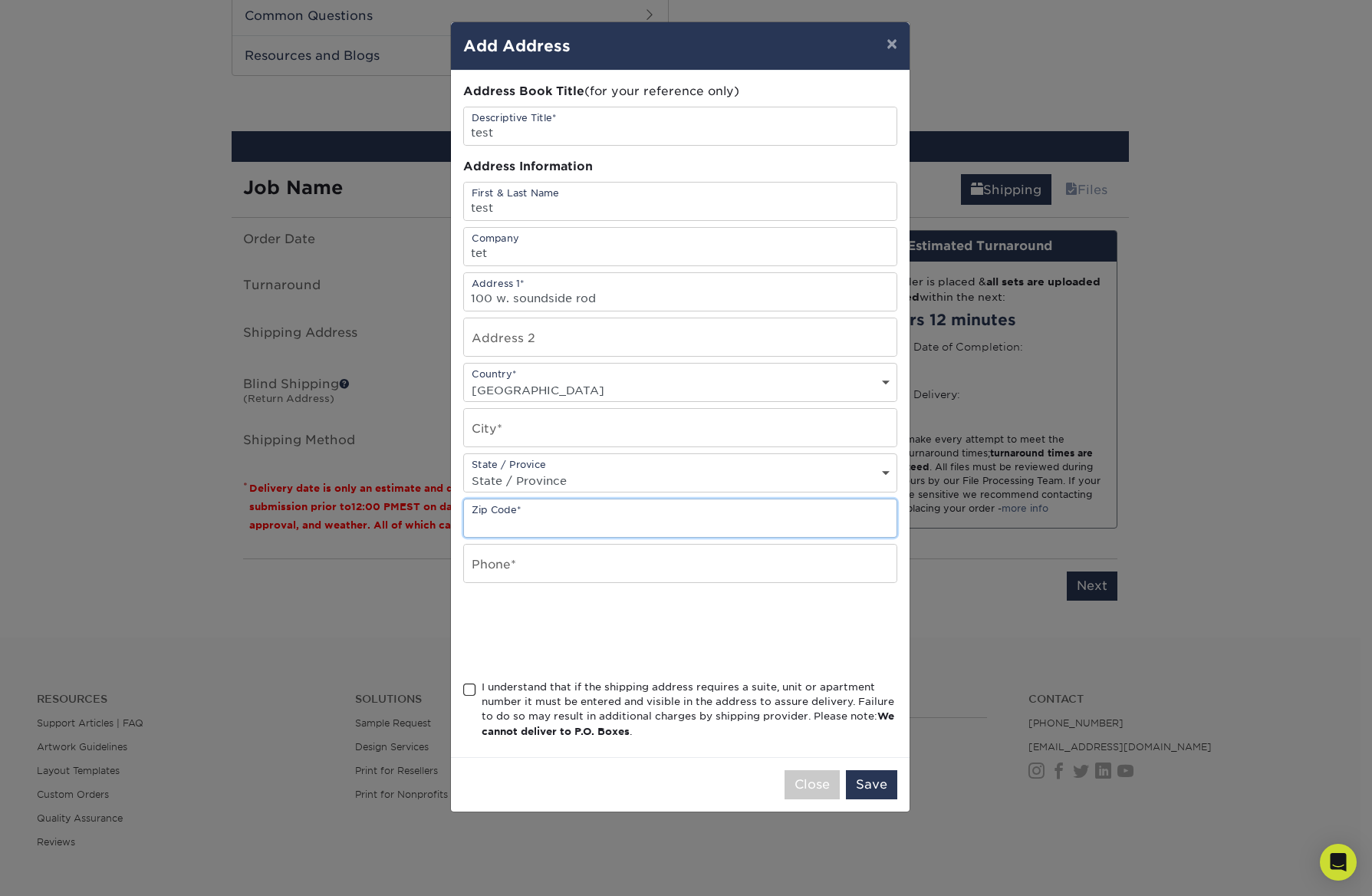
click at [565, 514] on input "text" at bounding box center [680, 518] width 433 height 37
type input "27959"
click at [553, 570] on input "text" at bounding box center [680, 563] width 433 height 37
type input "555.555.5555"
click at [468, 688] on span at bounding box center [470, 689] width 13 height 14
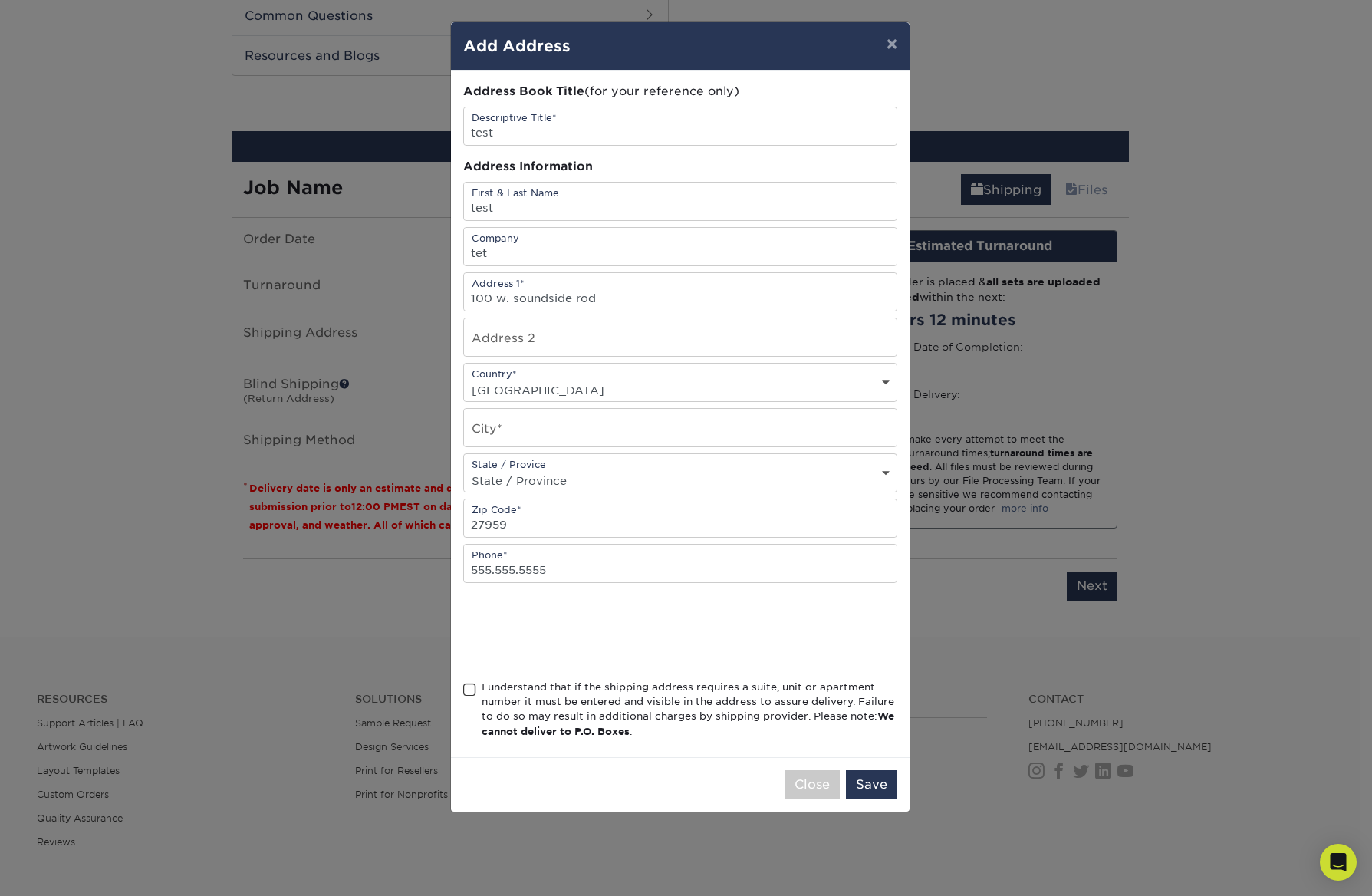
click at [0, 0] on input "I understand that if the shipping address requires a suite, unit or apartment n…" at bounding box center [0, 0] width 0 height 0
click at [867, 775] on button "Save" at bounding box center [871, 784] width 52 height 30
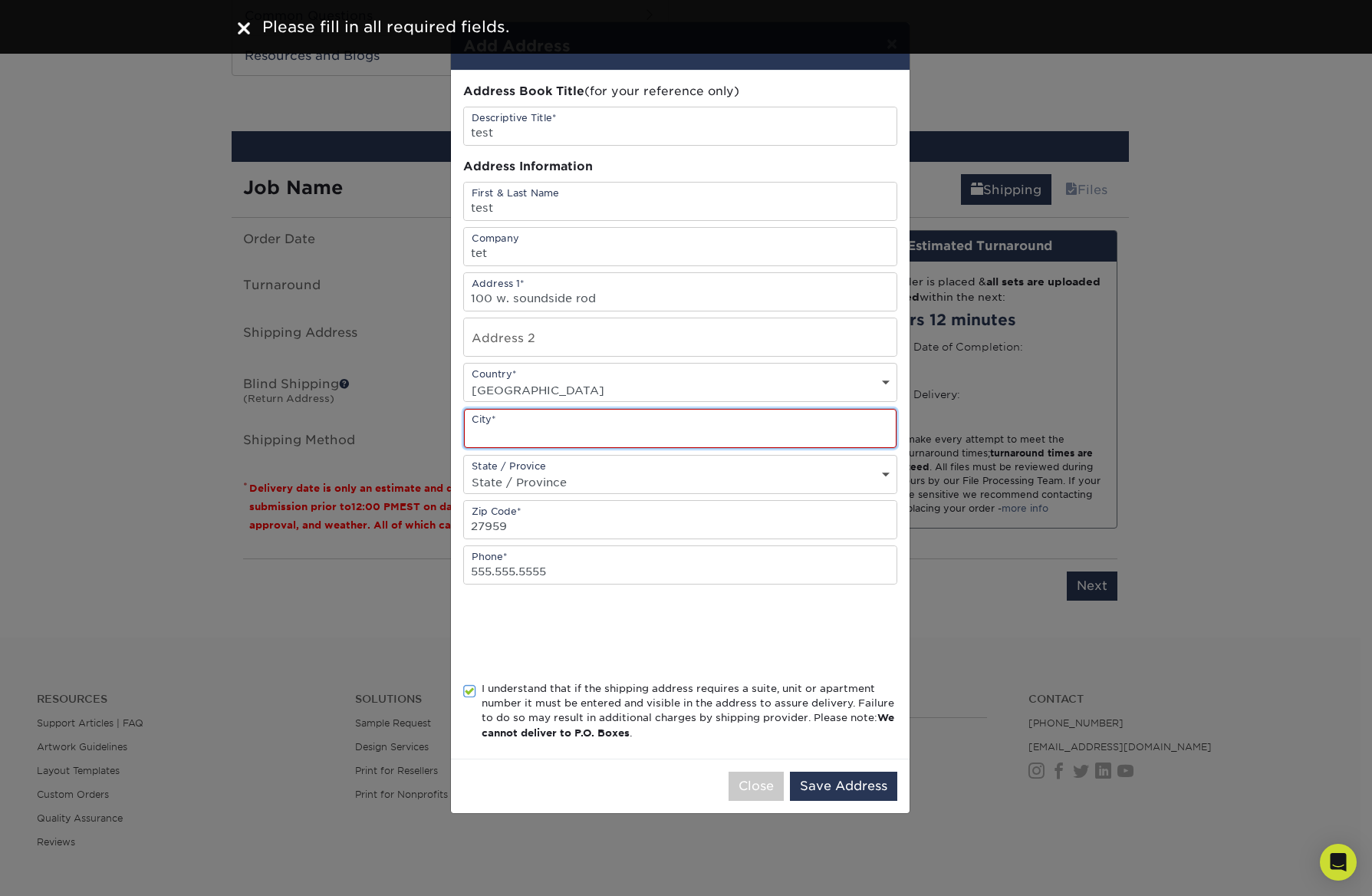
click at [630, 437] on input "text" at bounding box center [680, 428] width 433 height 39
type input "nags head"
click at [679, 469] on div "State / Provice State / Province [US_STATE] [US_STATE] [US_STATE] [US_STATE] [U…" at bounding box center [680, 474] width 434 height 39
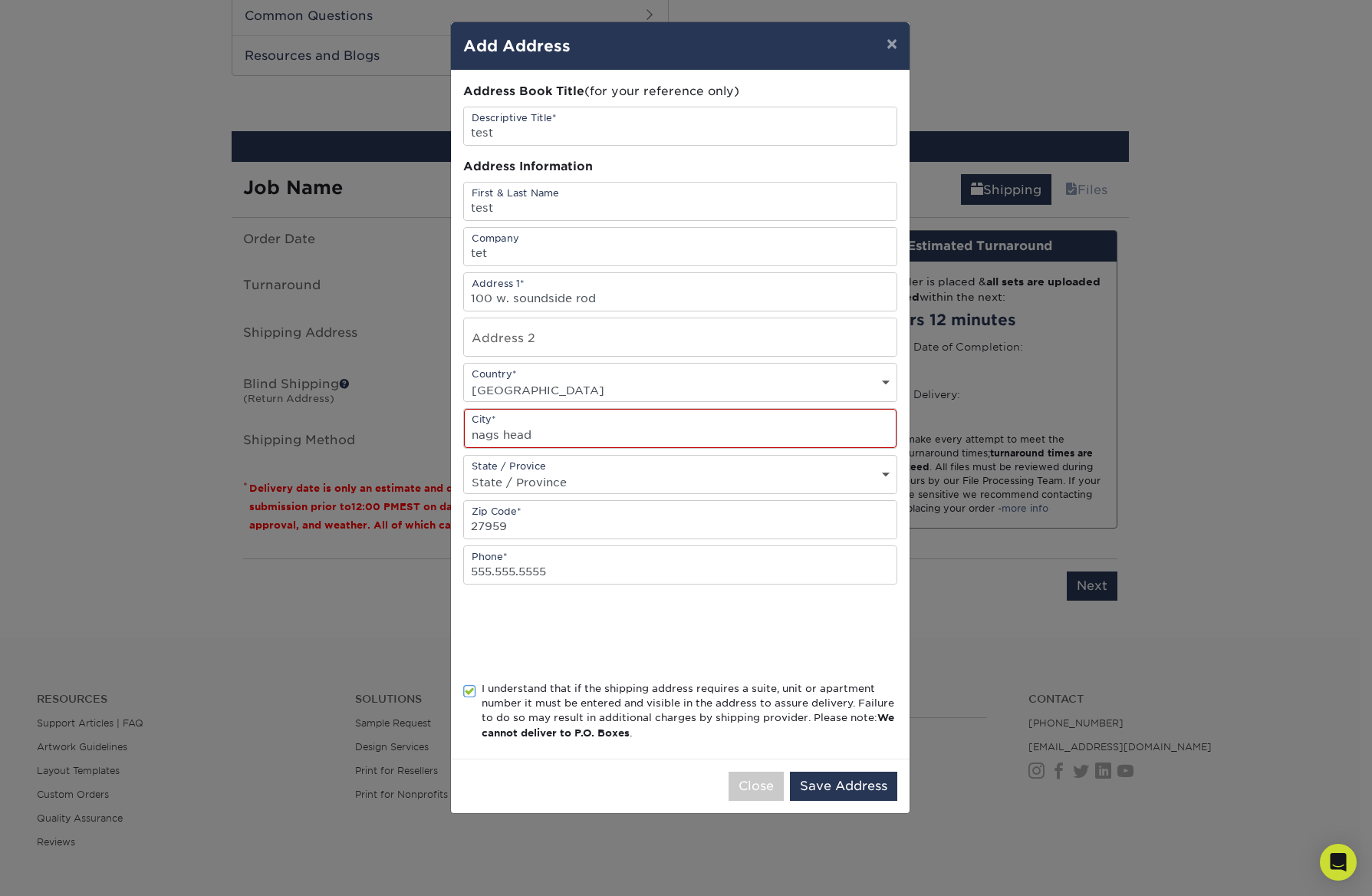
click at [676, 472] on select "State / Province [US_STATE] [US_STATE] [US_STATE] [US_STATE] [US_STATE] [US_STA…" at bounding box center [680, 481] width 433 height 22
select select "NC"
click at [808, 787] on button "Save Address" at bounding box center [844, 786] width 107 height 30
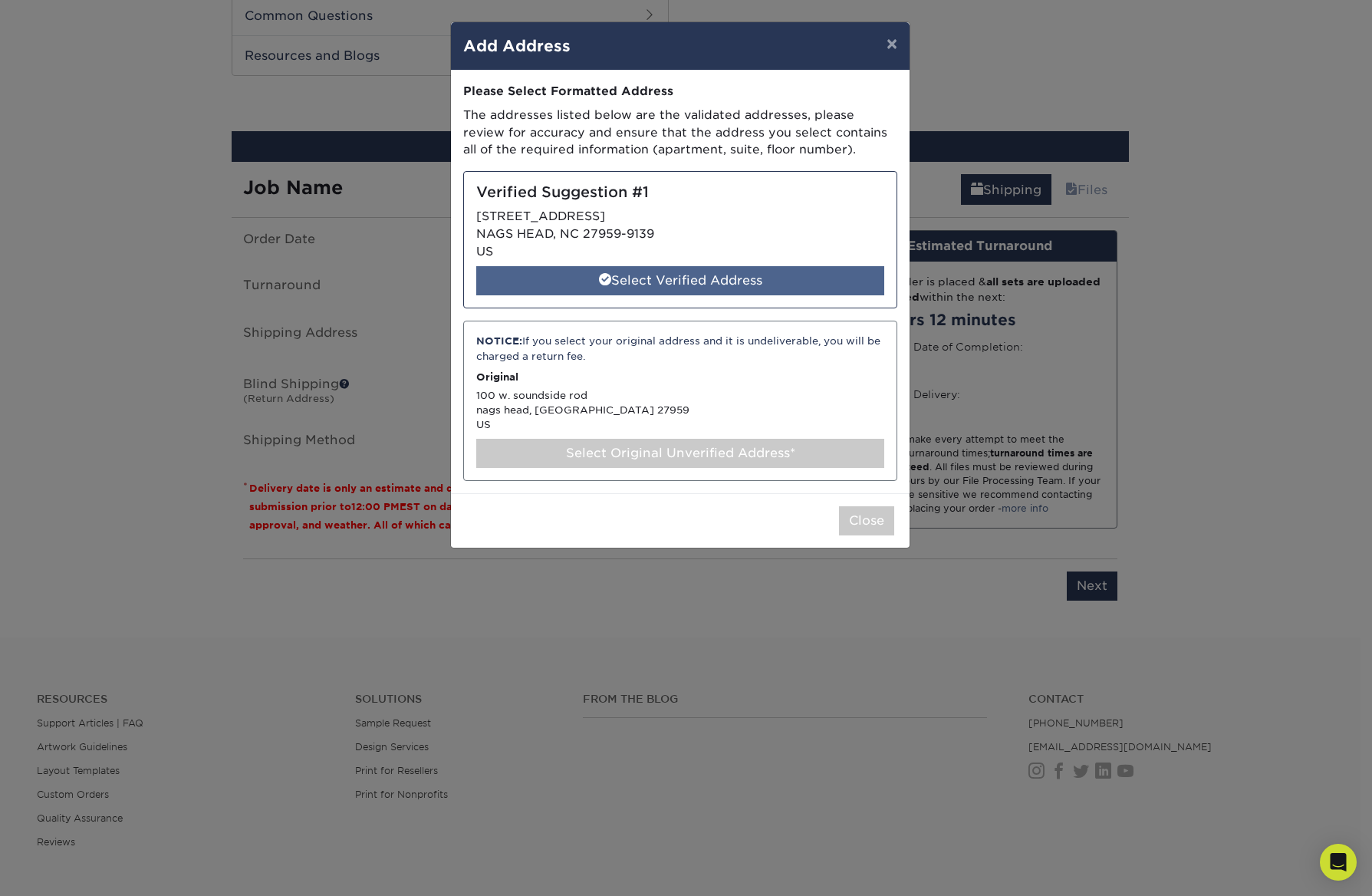
click at [828, 277] on div "Select Verified Address" at bounding box center [680, 281] width 408 height 30
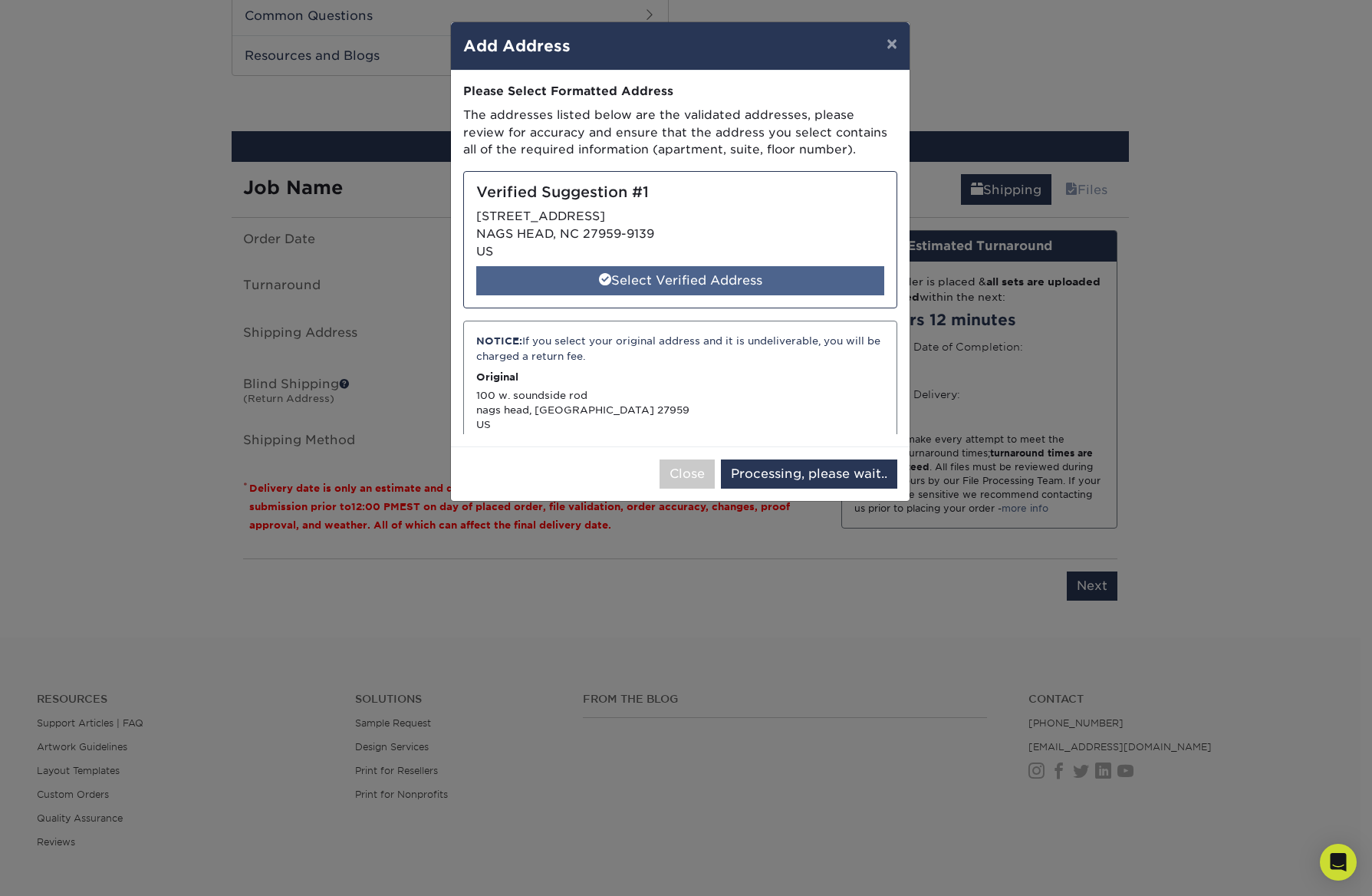
select select "285272"
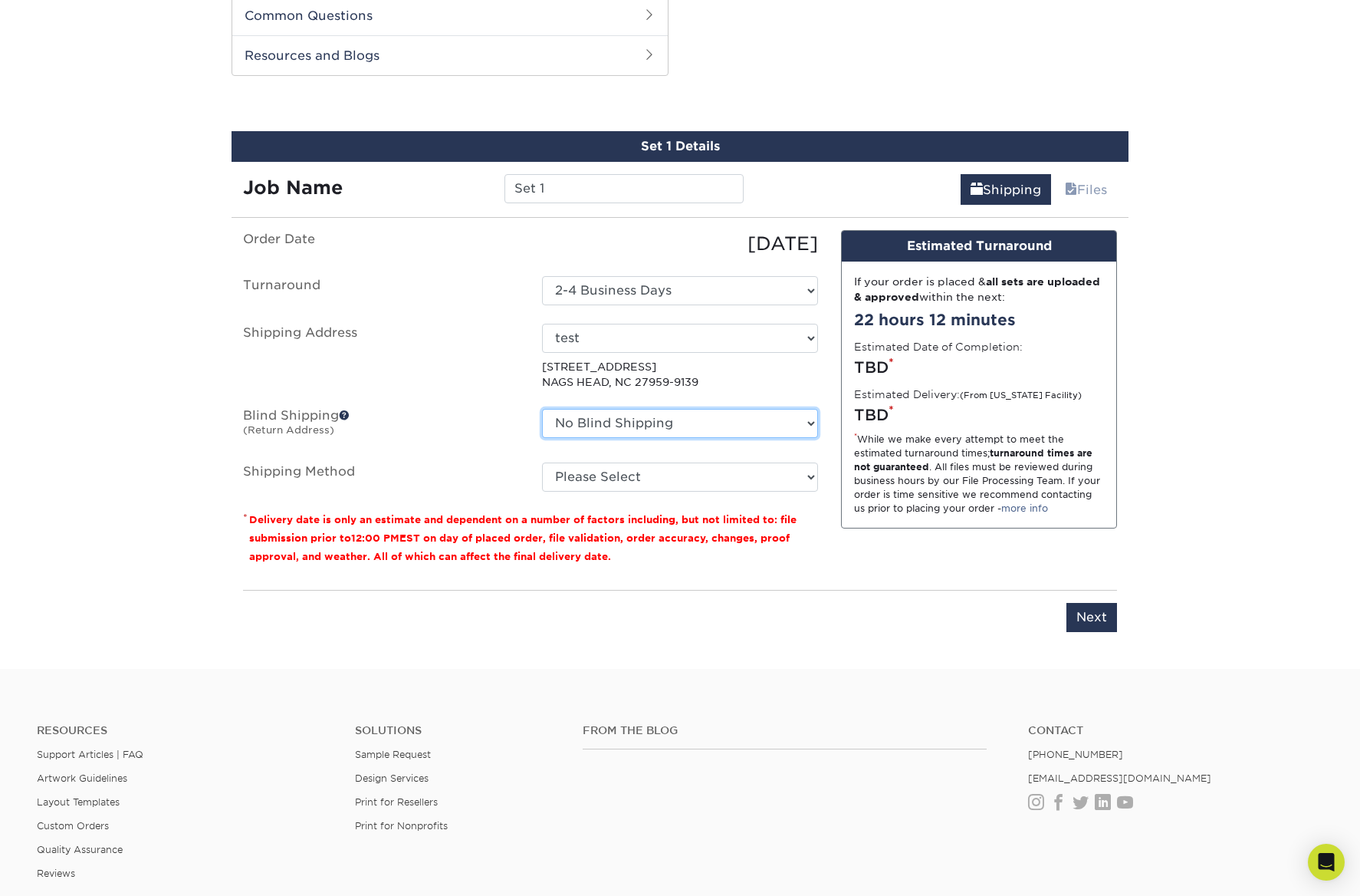
click at [746, 426] on select "No Blind Shipping + Add New Address" at bounding box center [680, 423] width 276 height 30
click at [728, 480] on select "Please Select Ground Shipping (+$39.31) 3 Day Shipping Service (+$44.21) 2 Day …" at bounding box center [680, 477] width 276 height 30
select select "01"
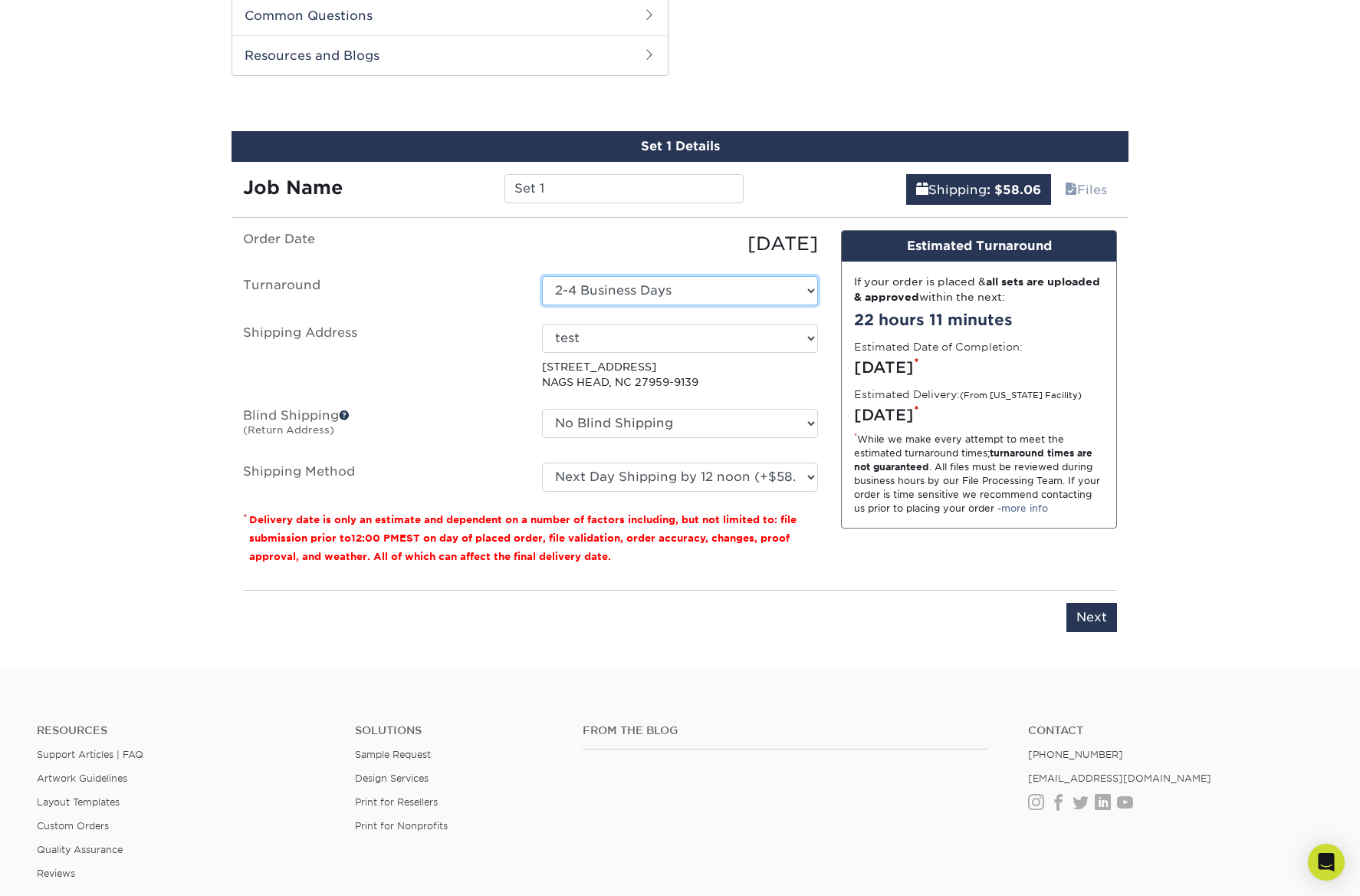
click at [777, 295] on select "Select One 2-4 Business Days" at bounding box center [680, 290] width 276 height 30
